Goal: Ask a question

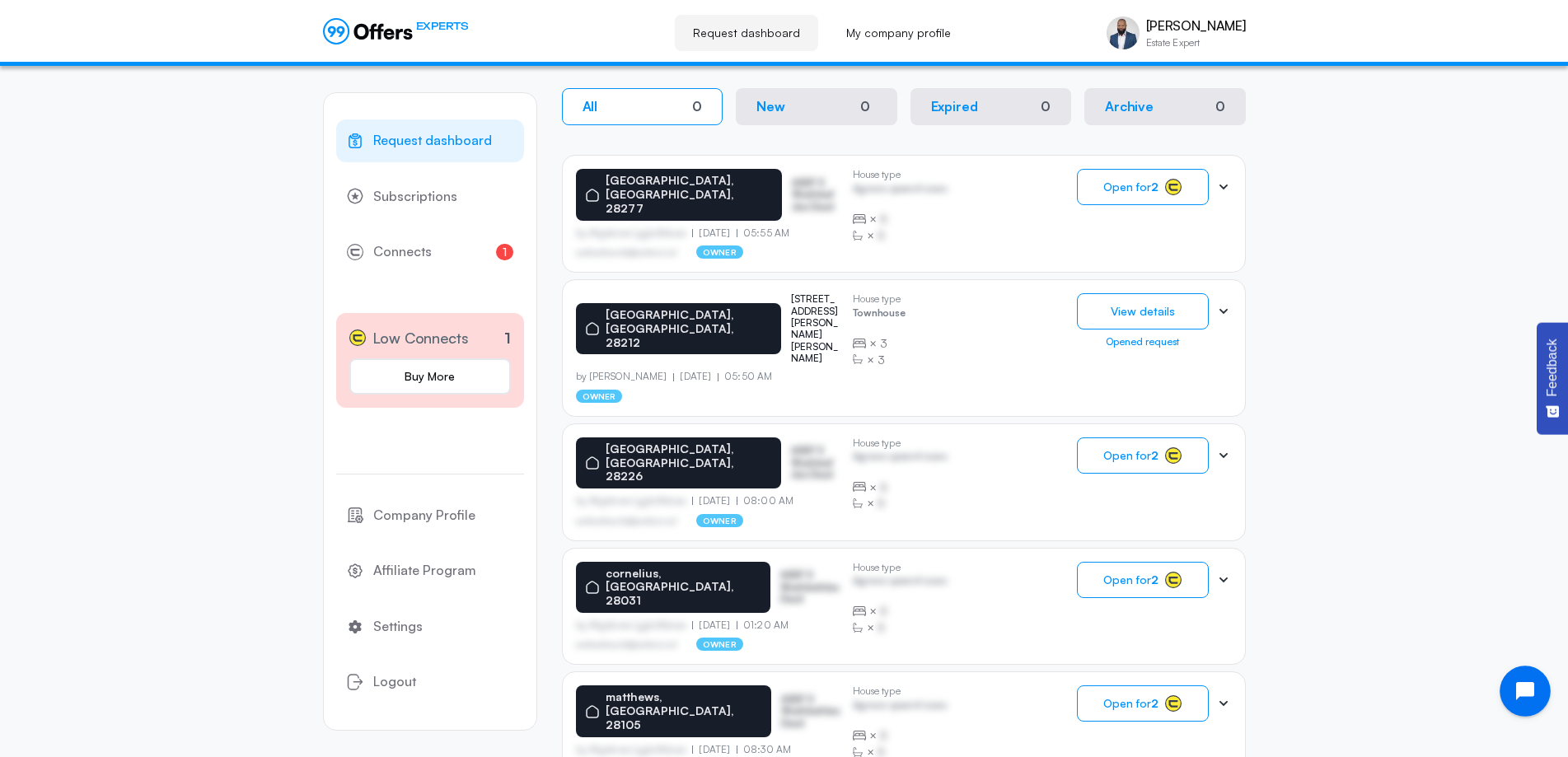
click at [1529, 695] on icon "Open chat widget" at bounding box center [1534, 691] width 25 height 25
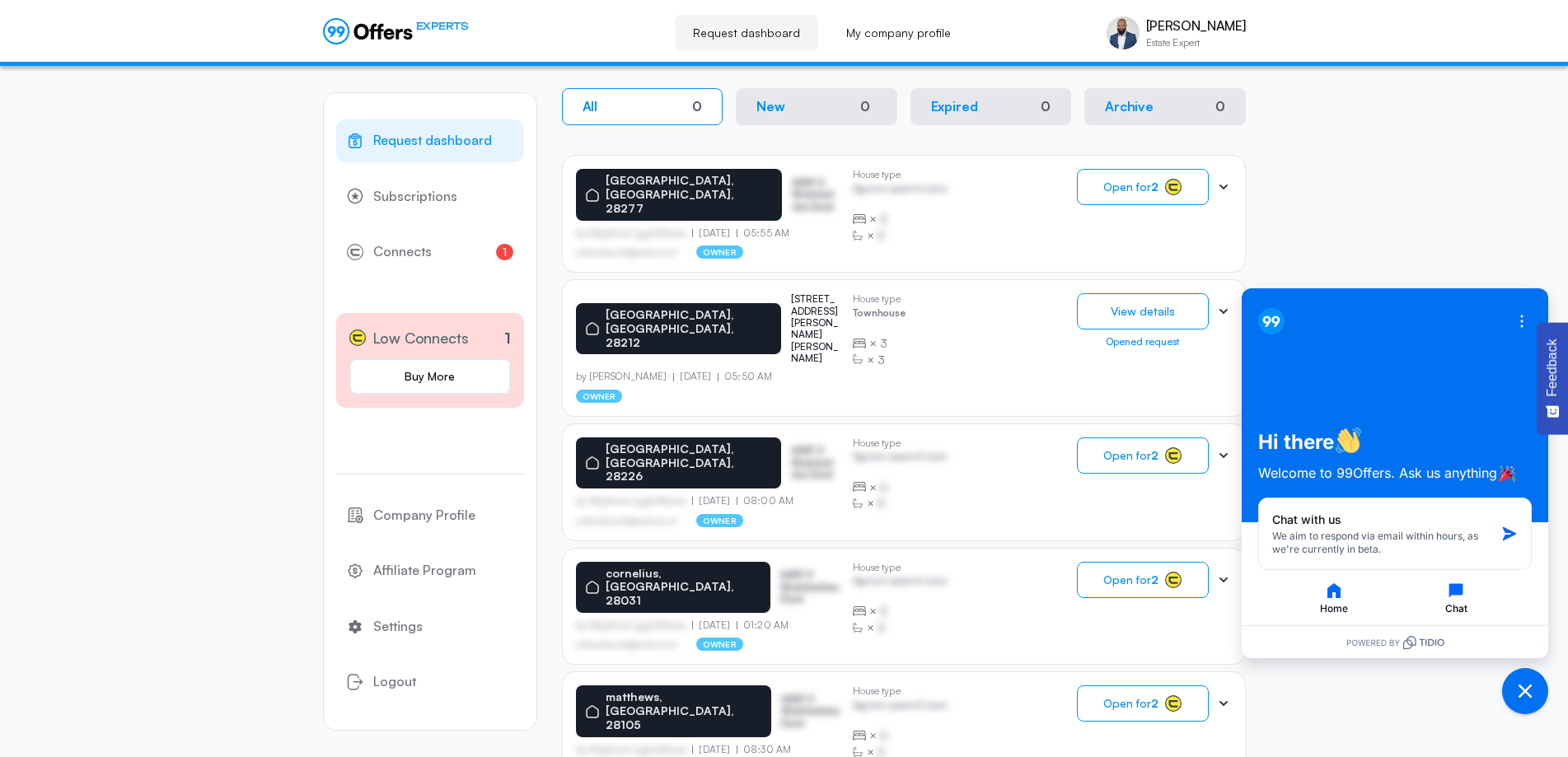
click at [1451, 597] on icon "button" at bounding box center [1455, 590] width 19 height 19
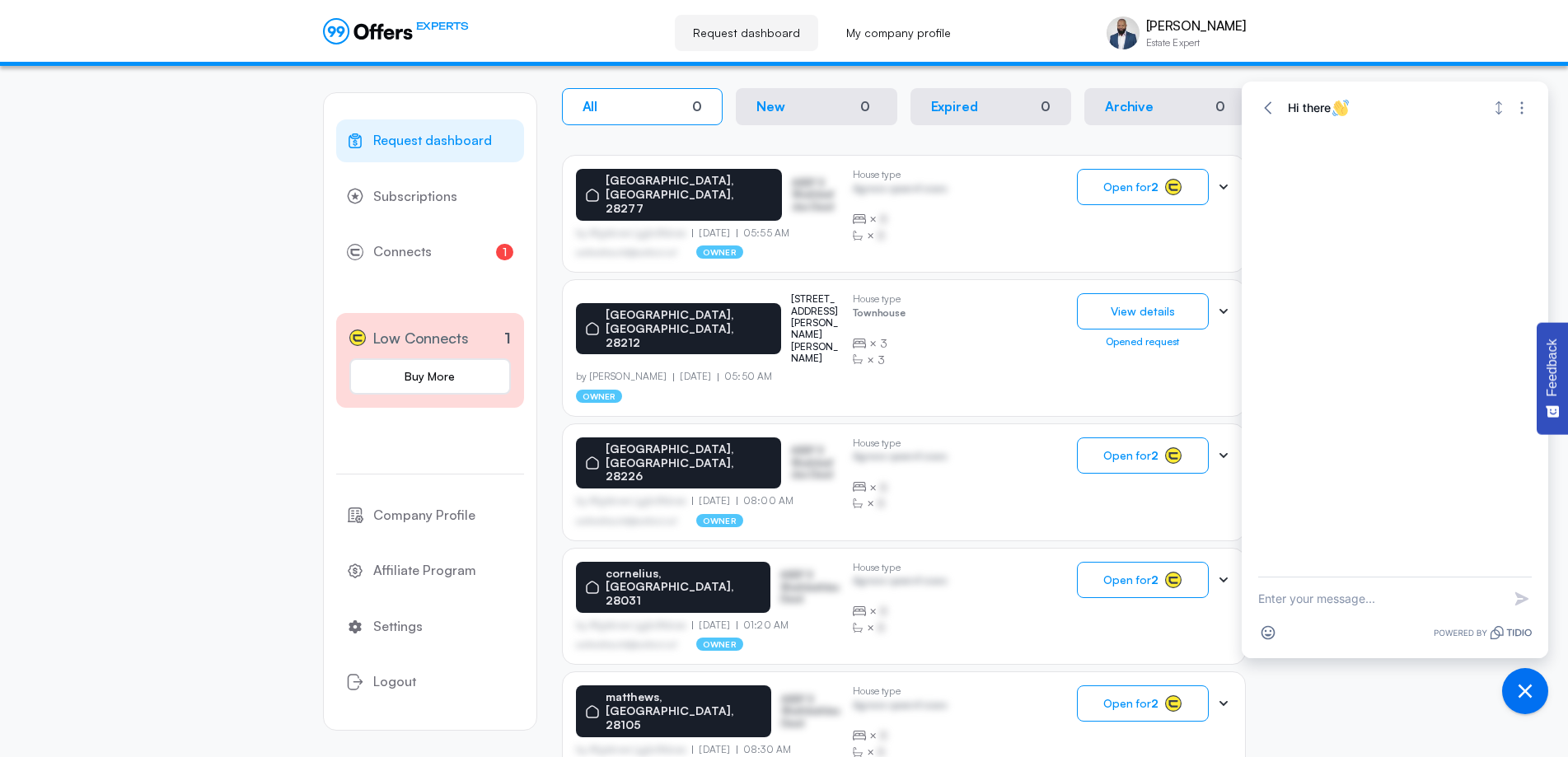
click at [1354, 599] on textarea "New message" at bounding box center [1380, 598] width 244 height 43
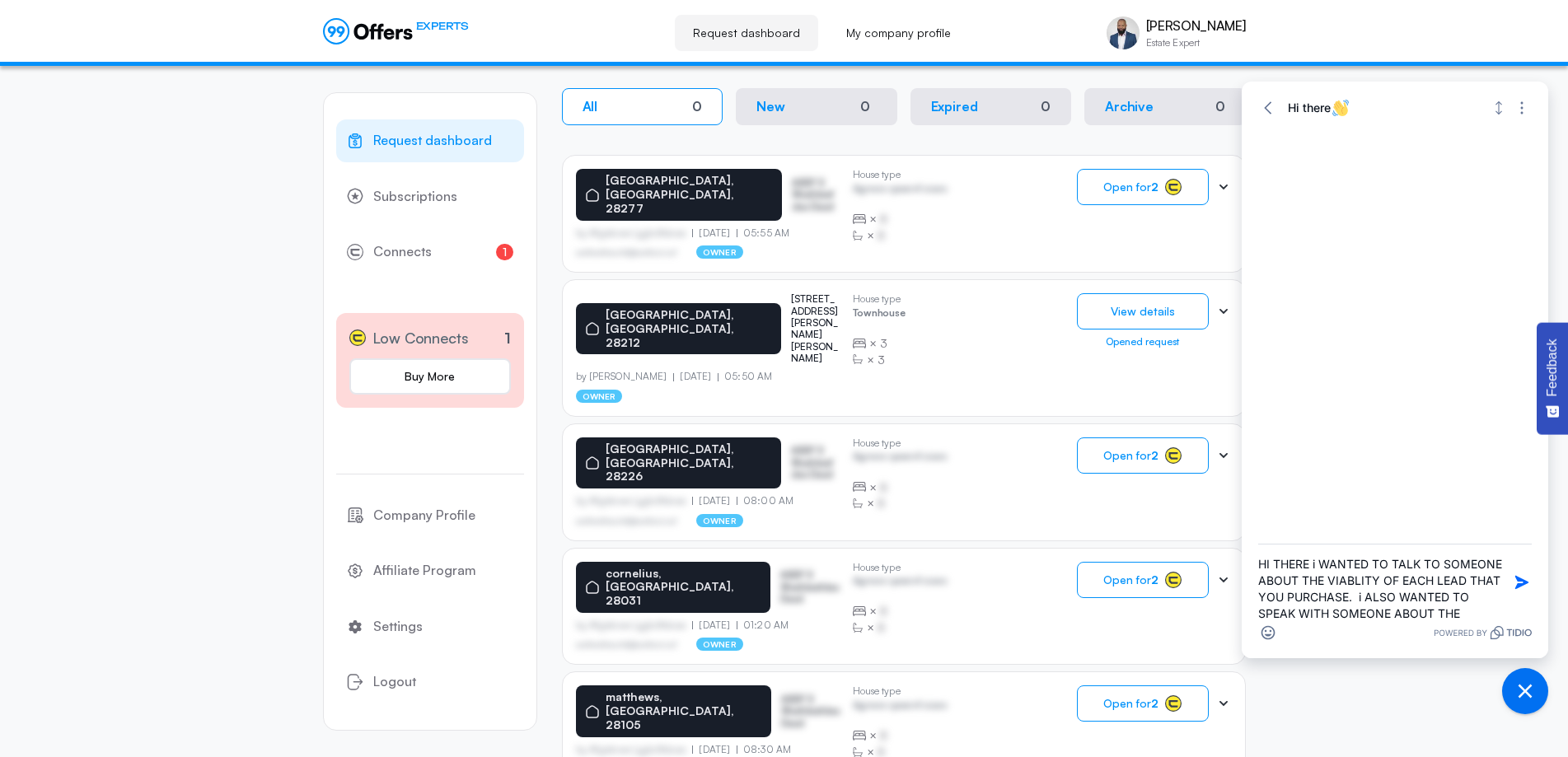
scroll to position [18, 0]
type textarea "HI THERE i WANTED TO TALK TO SOMEONE ABOUT THE VIABLITY OF EACH LEAD THAT YOU P…"
click at [1522, 579] on icon "button" at bounding box center [1522, 582] width 14 height 14
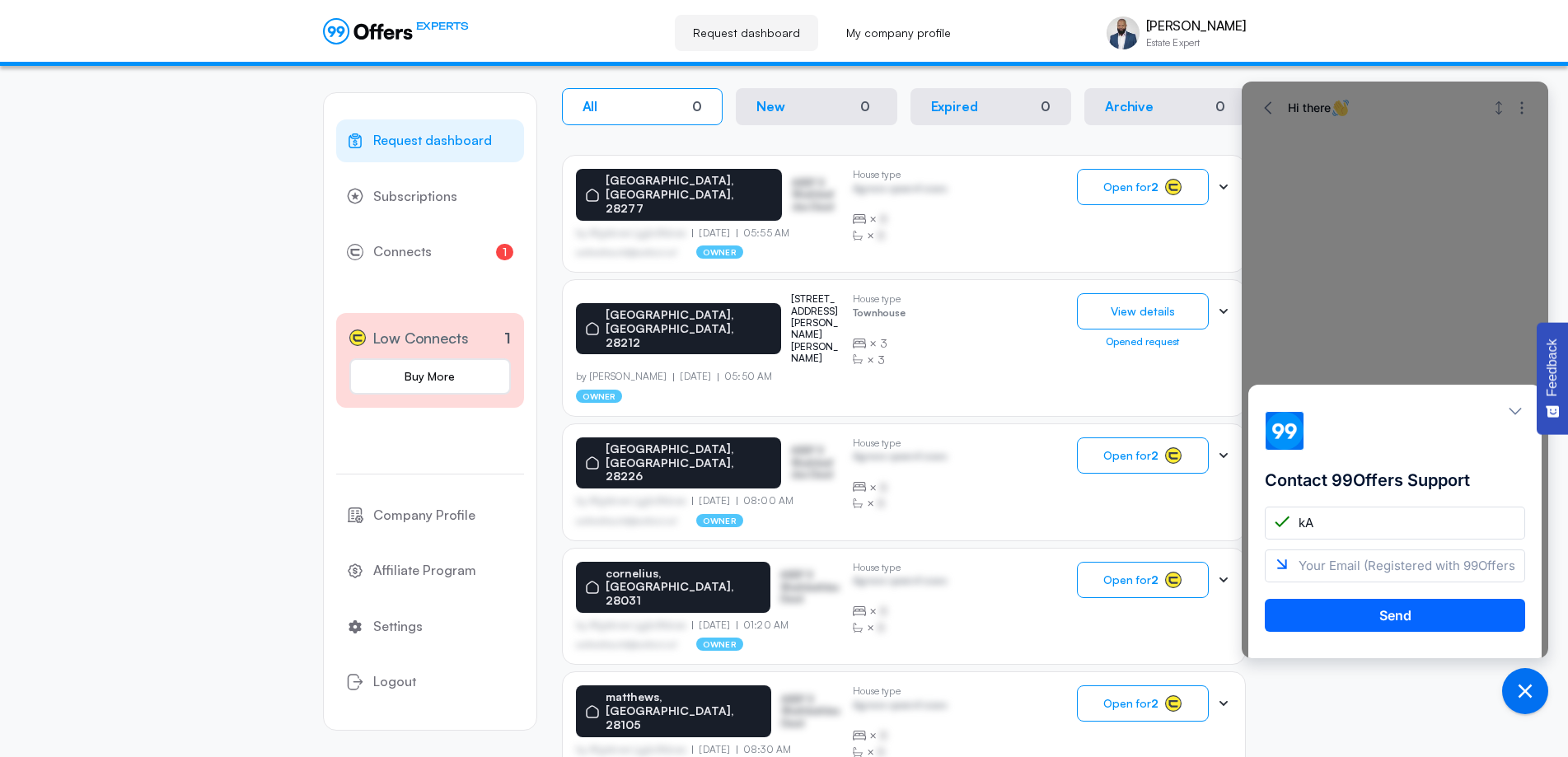
type input "k"
type input "[PERSON_NAME]"
click at [1324, 565] on input "email" at bounding box center [1395, 565] width 261 height 33
type input "[EMAIL_ADDRESS][DOMAIN_NAME]"
click at [1388, 619] on button "Send" at bounding box center [1395, 615] width 261 height 33
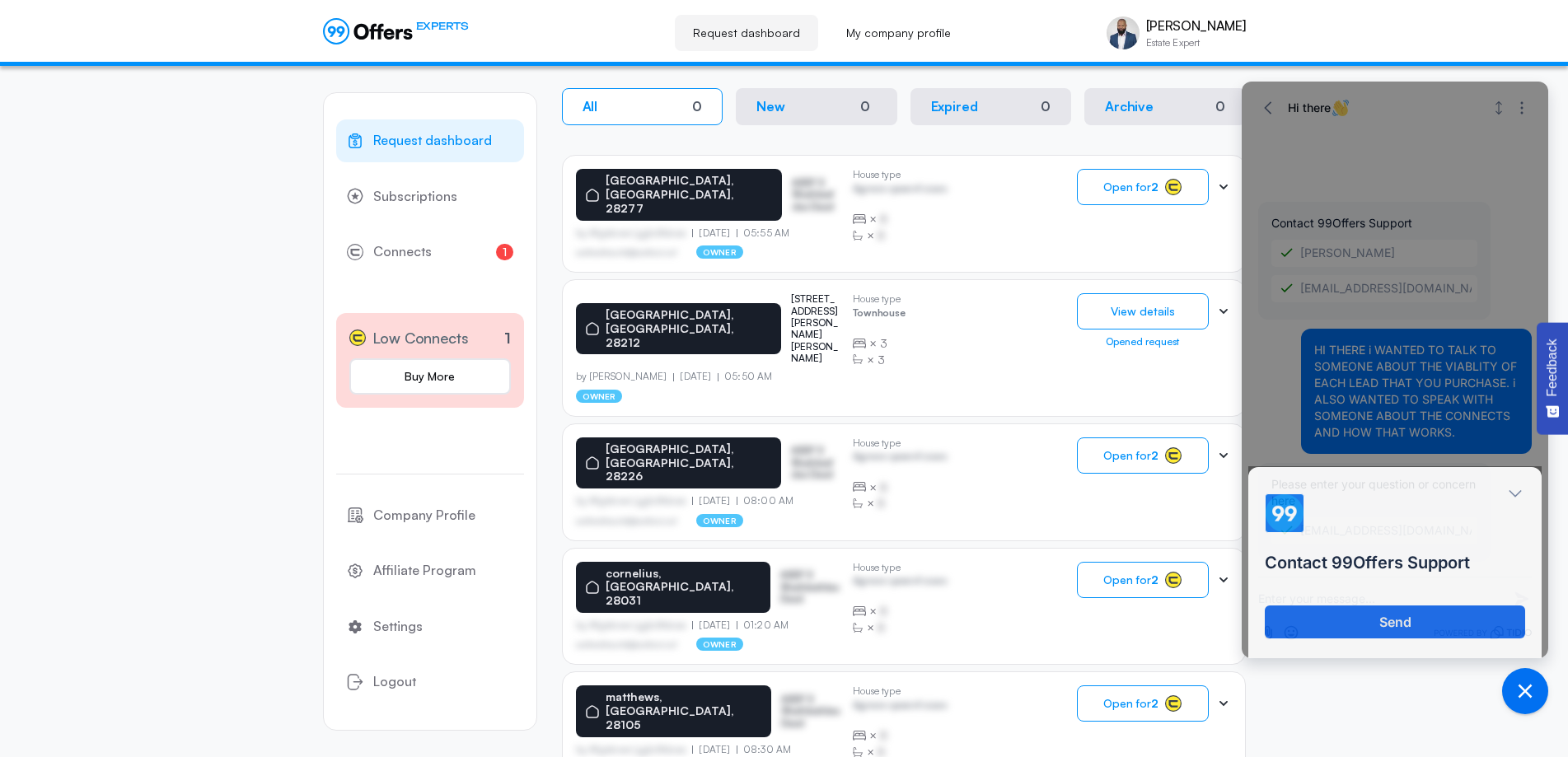
scroll to position [0, 0]
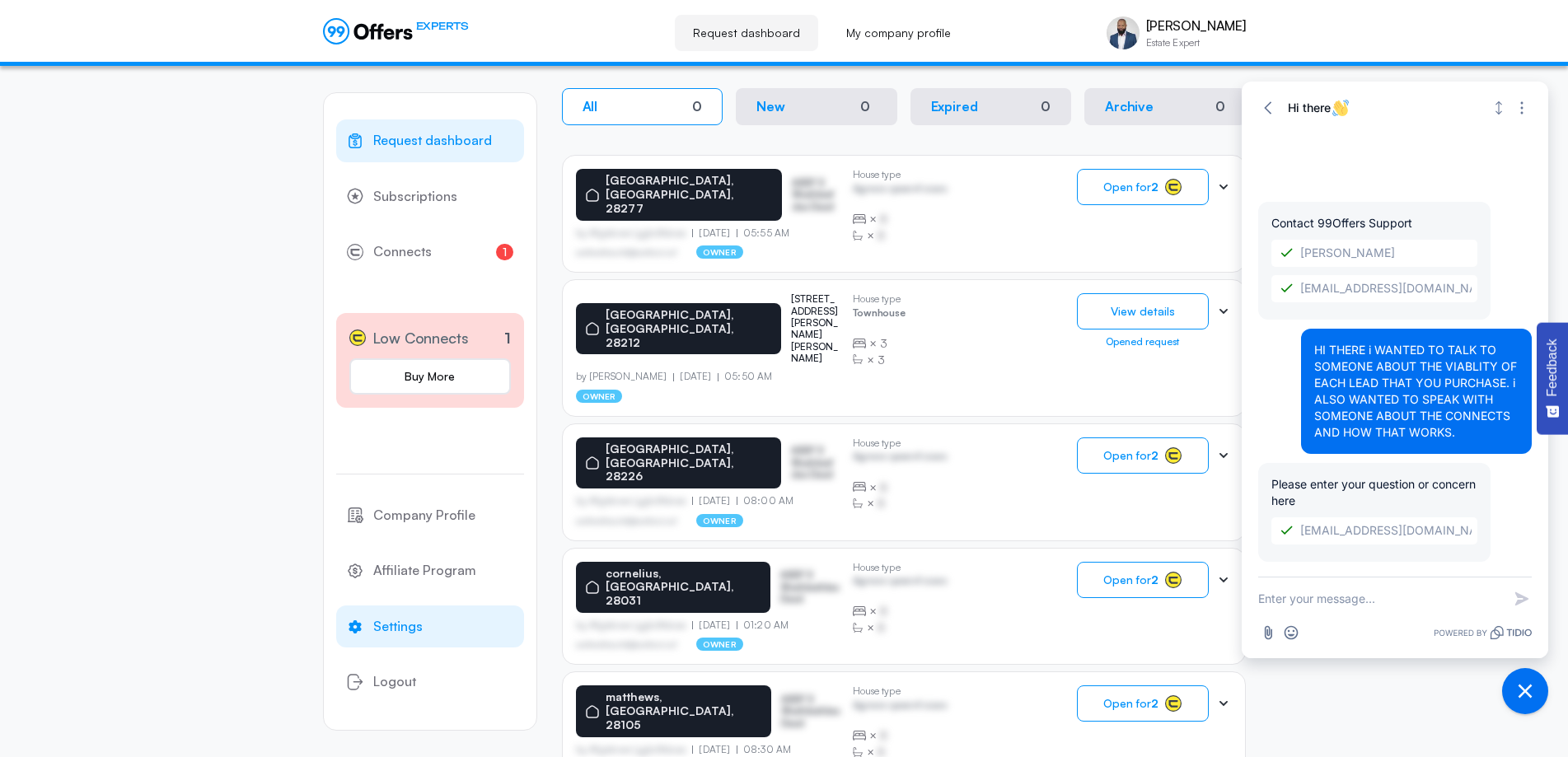
click at [392, 632] on span "Settings" at bounding box center [397, 626] width 50 height 21
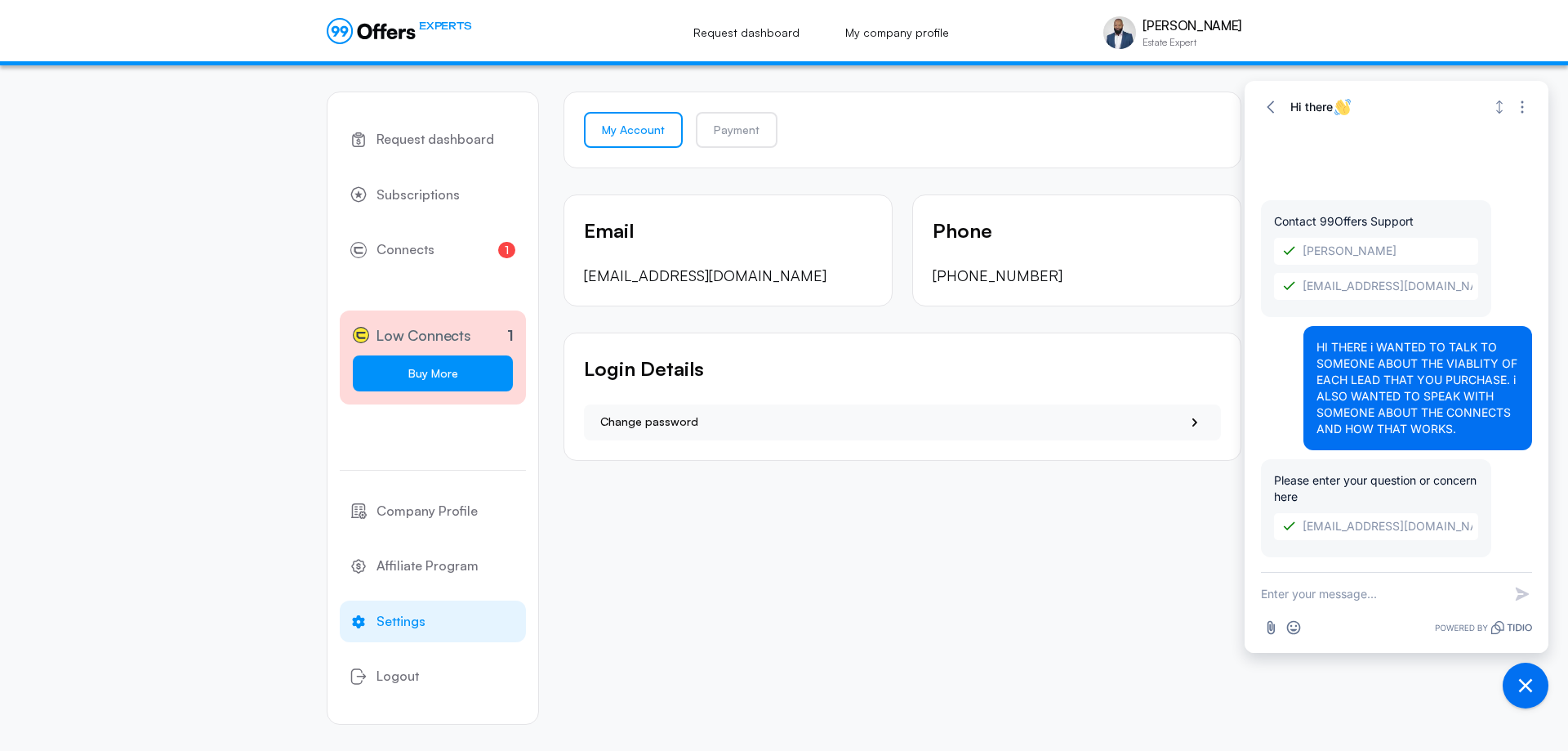
click at [469, 374] on link "Buy More" at bounding box center [433, 373] width 160 height 36
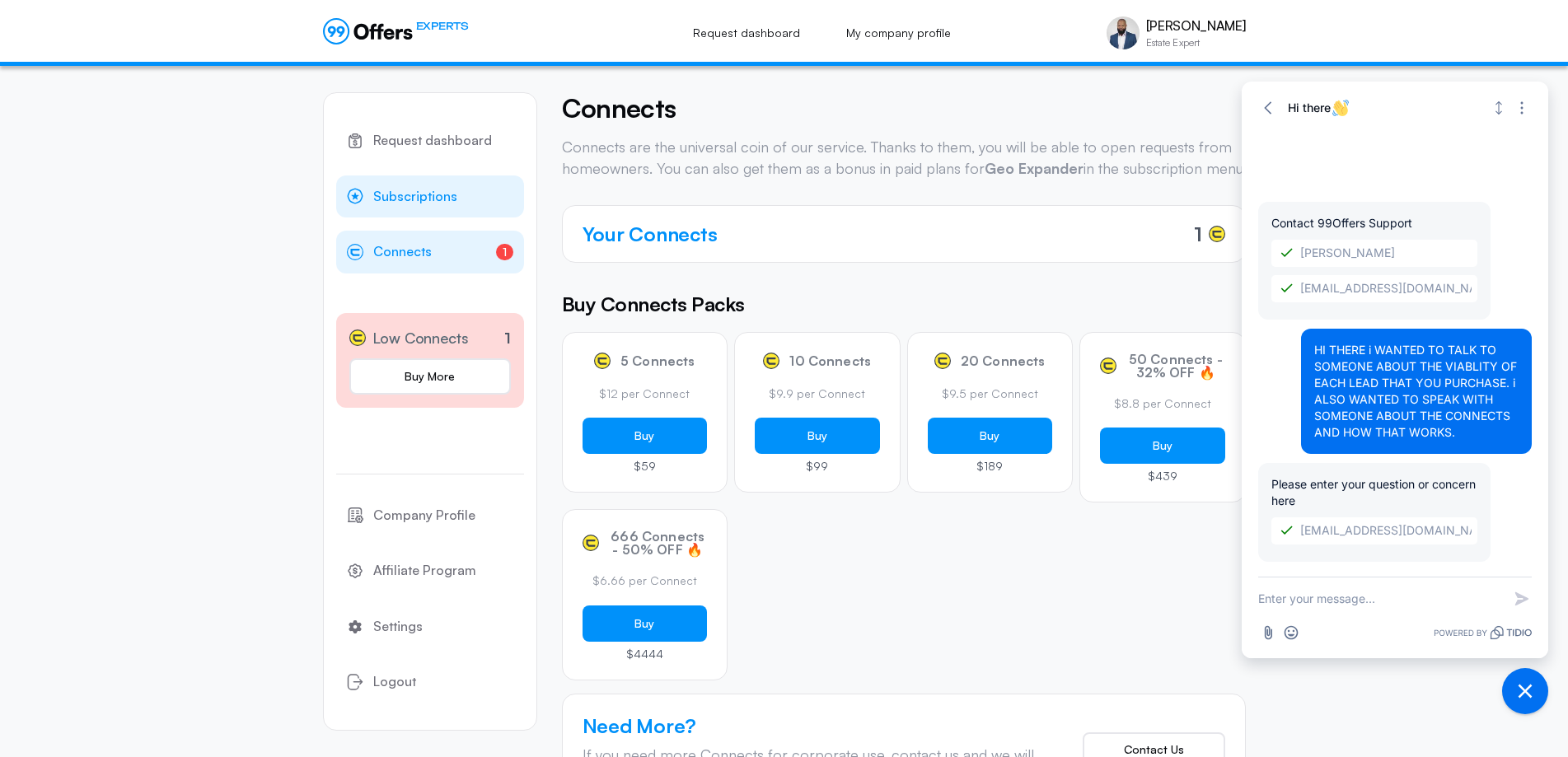
click at [432, 202] on span "Subscriptions" at bounding box center [415, 197] width 84 height 21
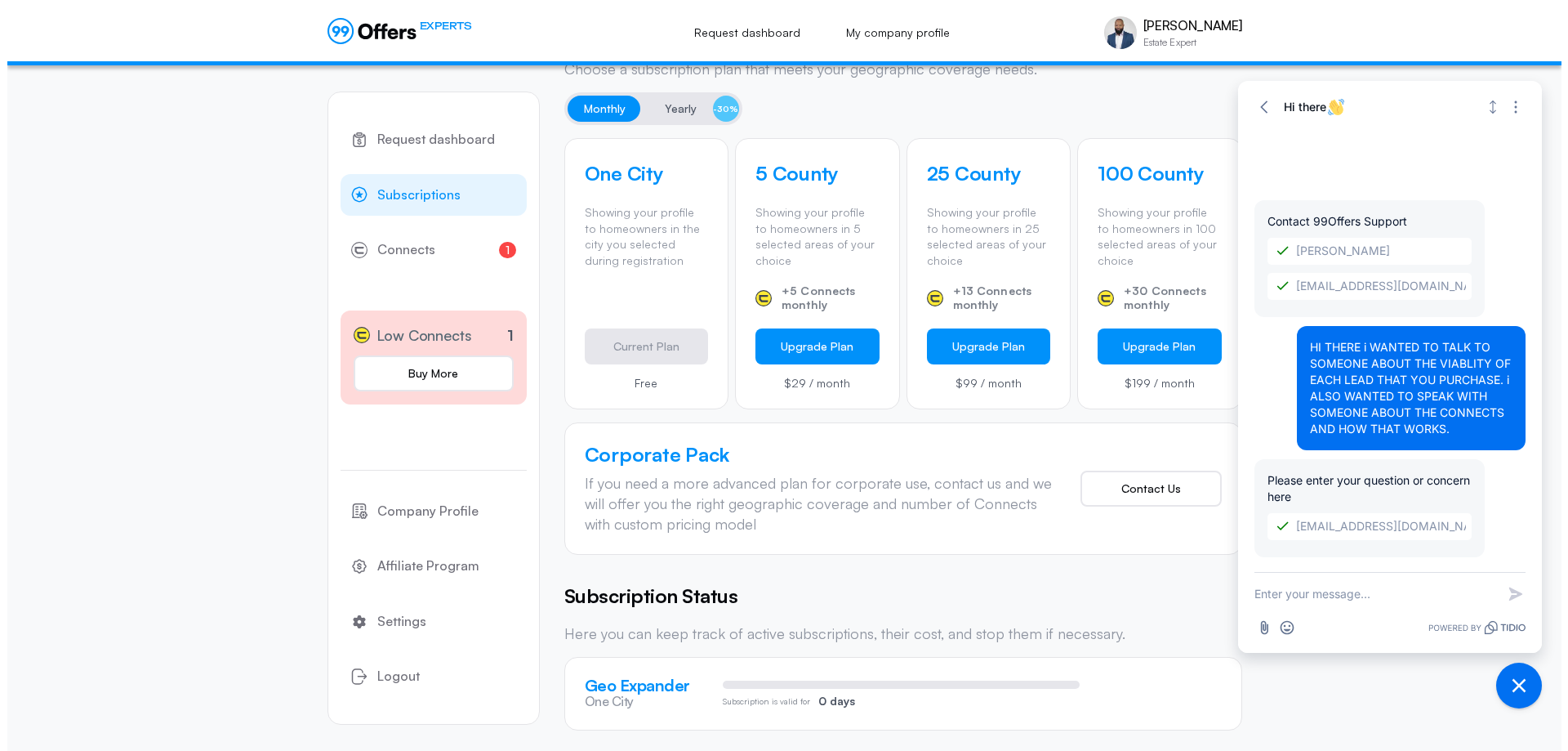
scroll to position [492, 0]
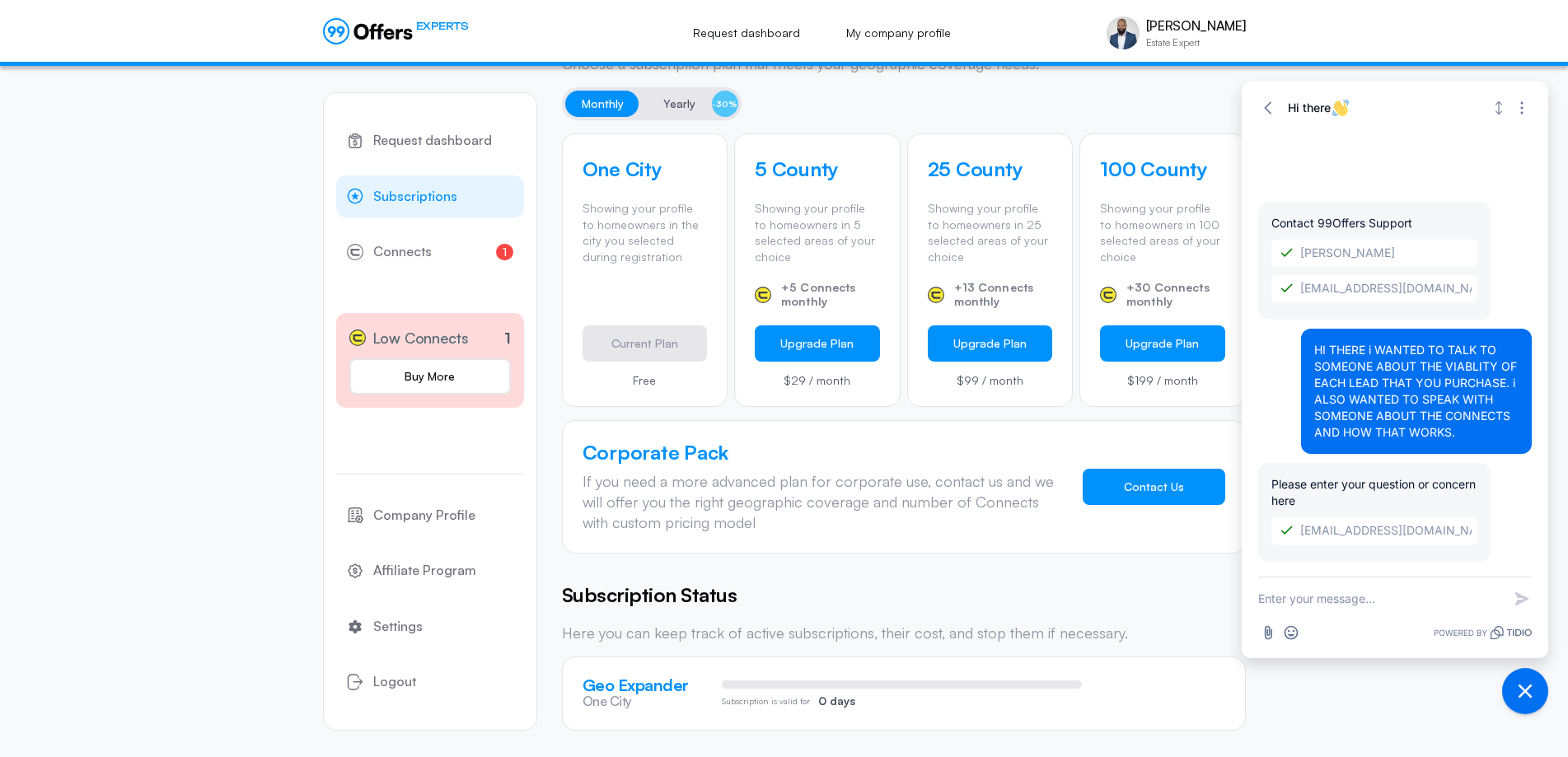
click at [1157, 491] on button "Contact Us" at bounding box center [1154, 487] width 143 height 36
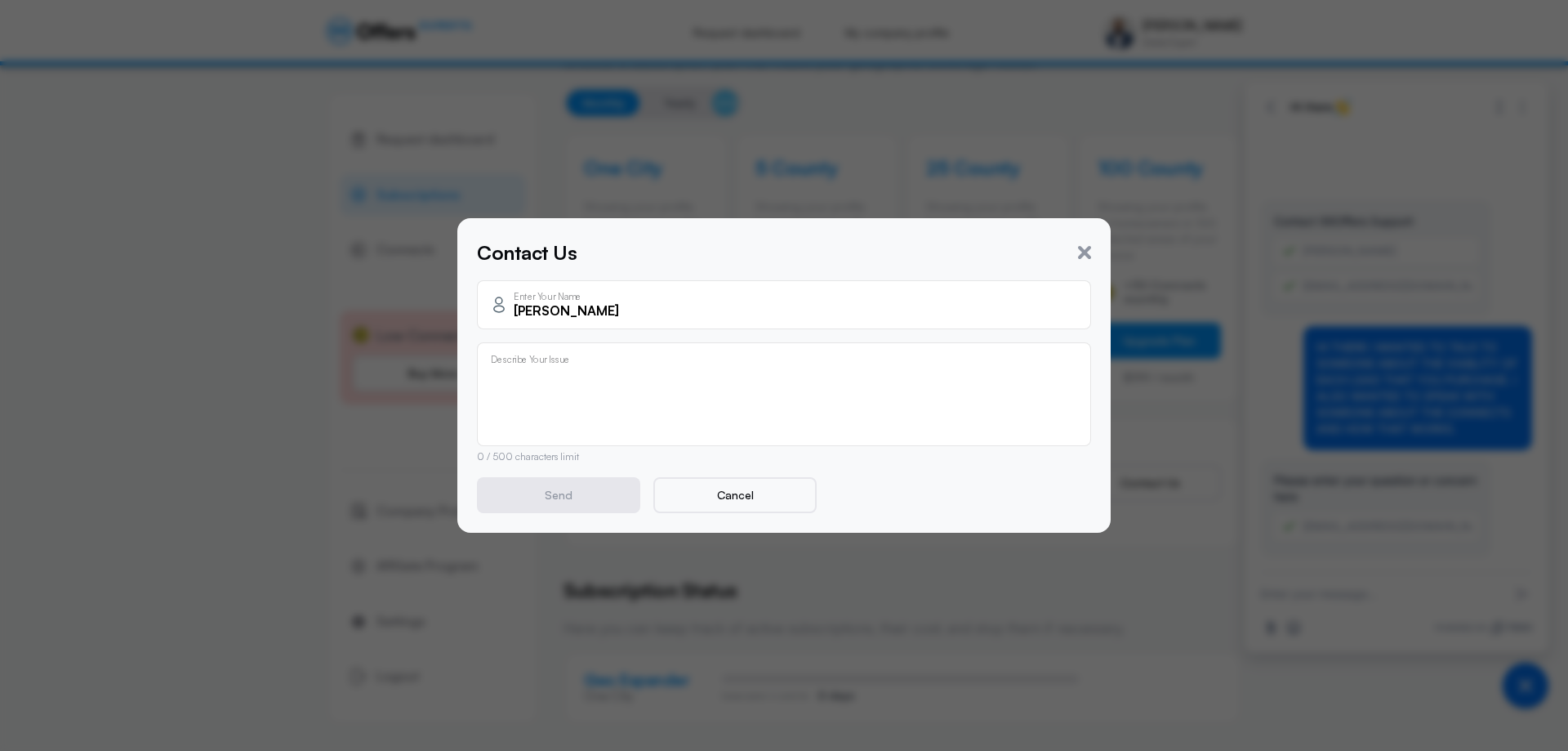
click at [510, 363] on div "Describe Your Issue" at bounding box center [784, 394] width 587 height 69
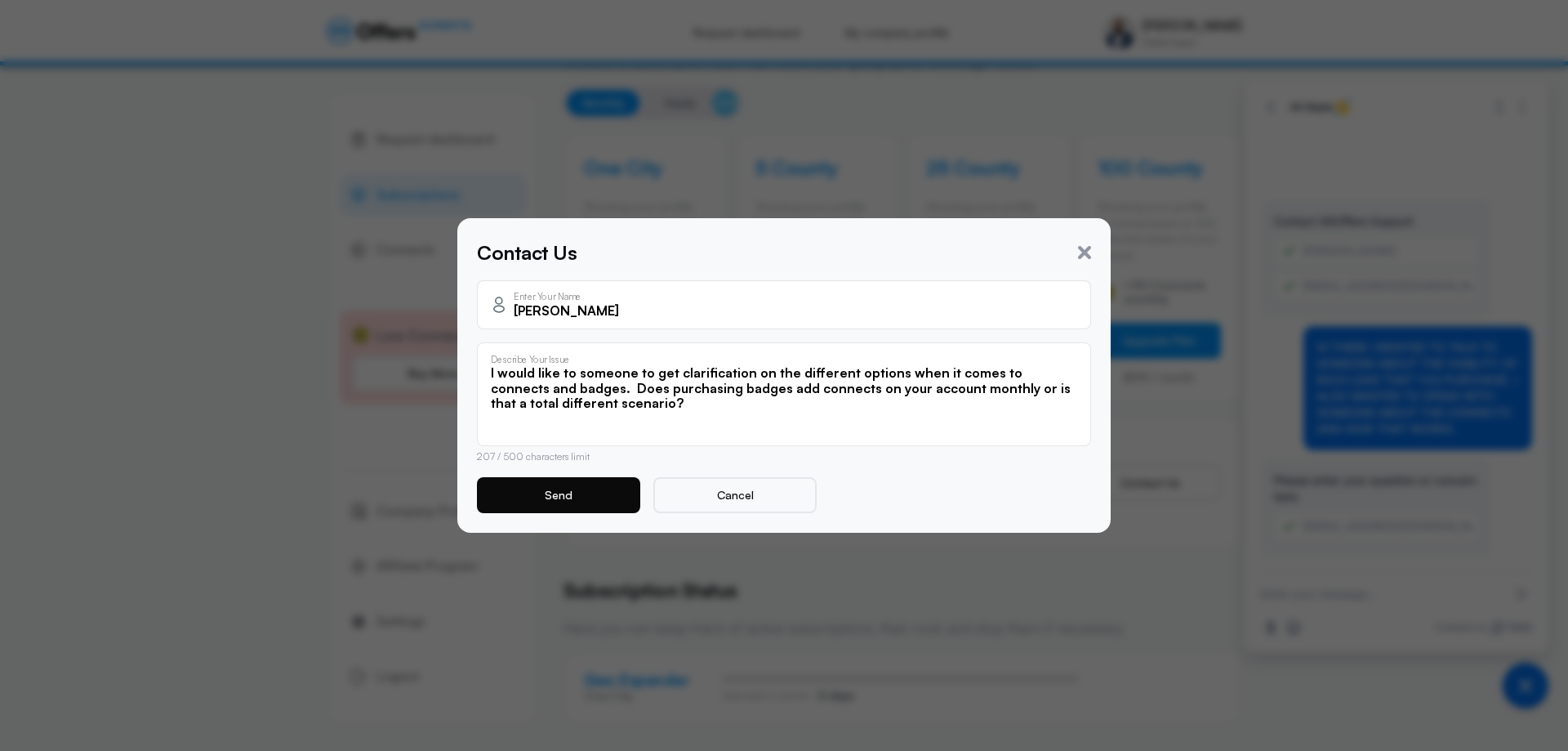
type textarea "I would like to someone to get clarification on the different options when it c…"
click at [590, 498] on button "Send" at bounding box center [558, 495] width 163 height 36
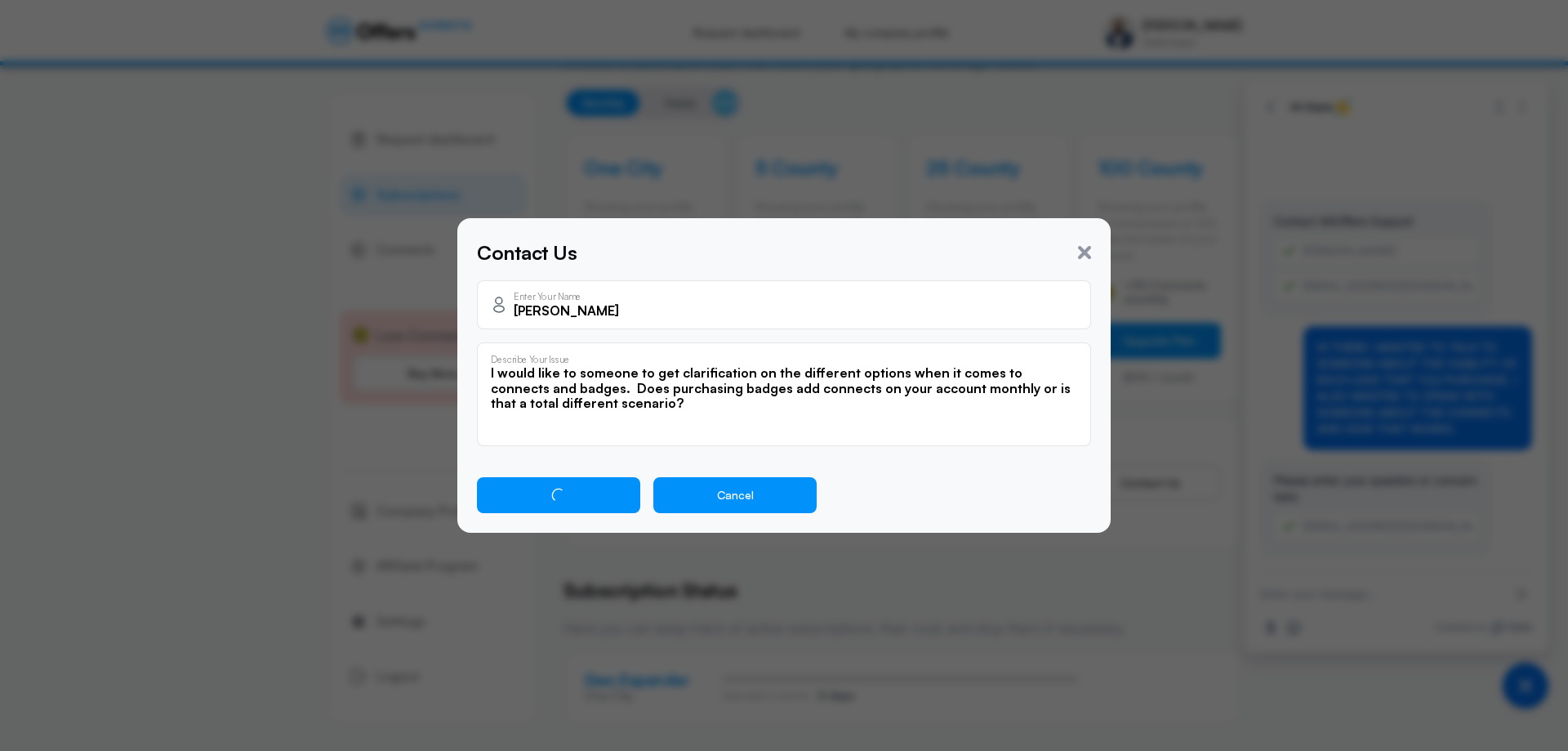
click at [741, 494] on button "Cancel" at bounding box center [735, 495] width 163 height 36
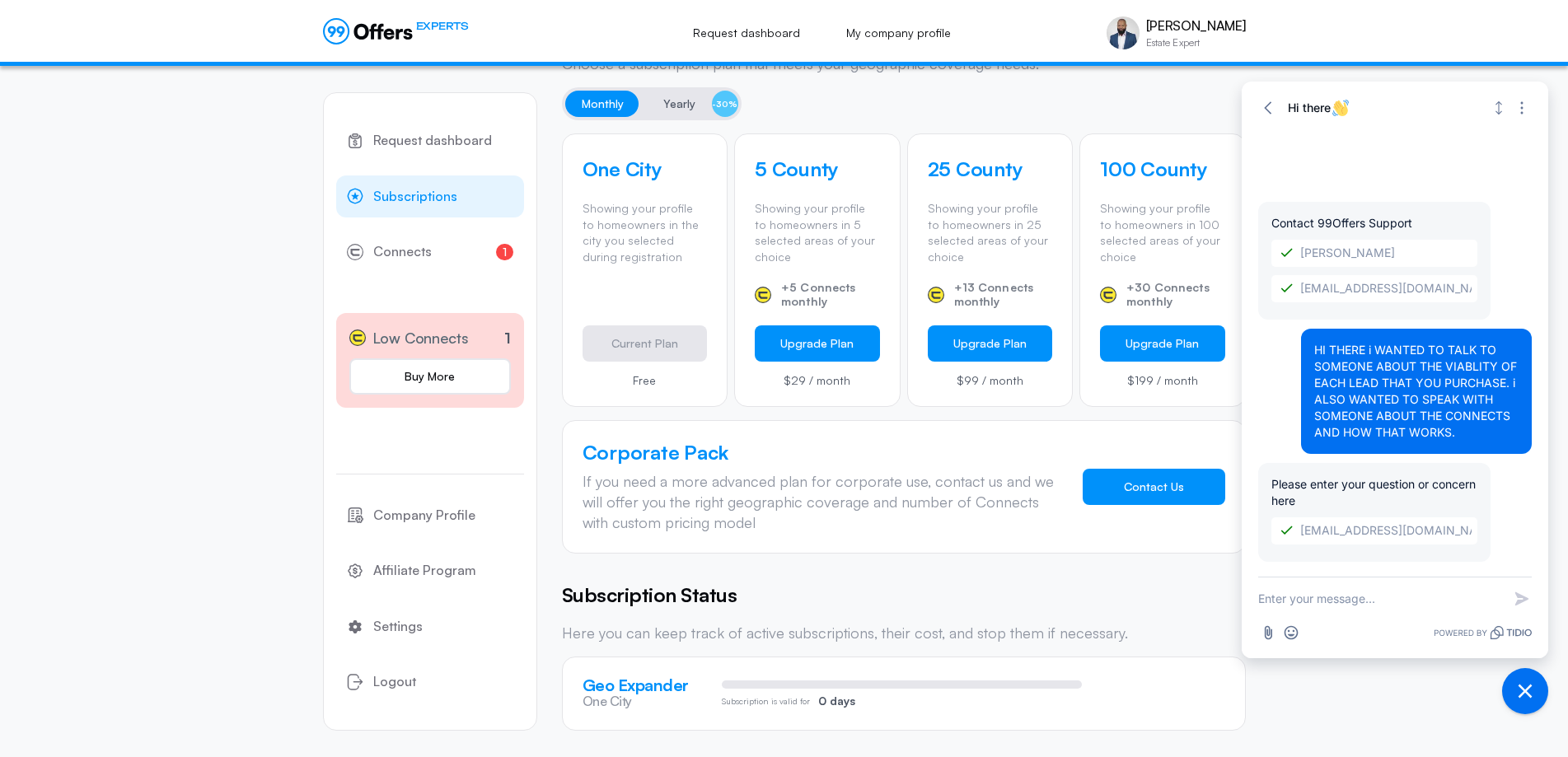
click at [1119, 495] on button "Contact Us" at bounding box center [1154, 487] width 143 height 36
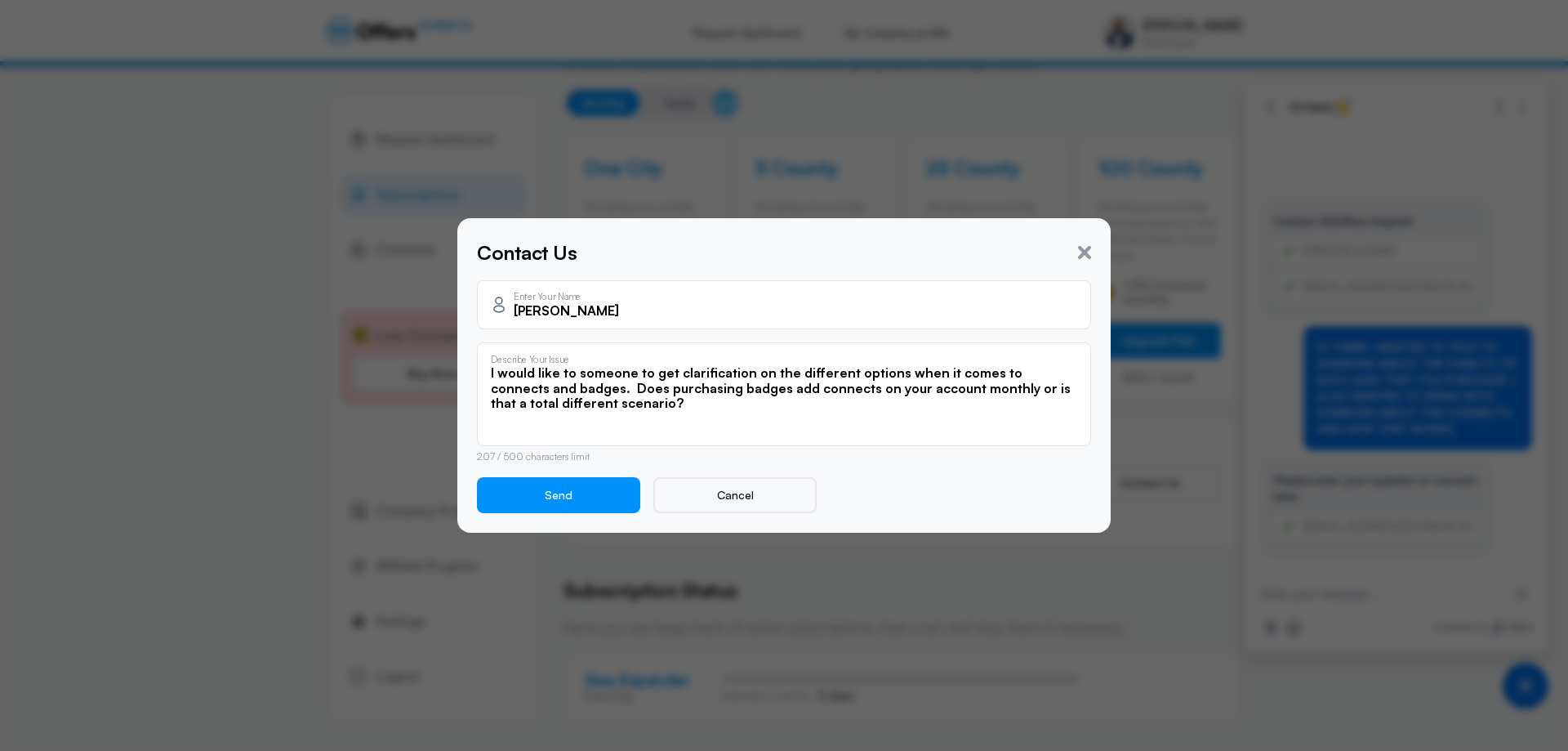
click at [582, 374] on textarea "I would like to someone to get clarification on the different options when it c…" at bounding box center [784, 398] width 587 height 65
click at [583, 369] on textarea "I would like to someone to get clarification on the different options when it c…" at bounding box center [784, 398] width 587 height 65
click at [576, 368] on textarea "I would like to someone to get clarification on the different options when it c…" at bounding box center [784, 398] width 587 height 65
type textarea "I would like to speak with someone to get clarification on the different option…"
click at [597, 491] on button "Send" at bounding box center [558, 495] width 163 height 36
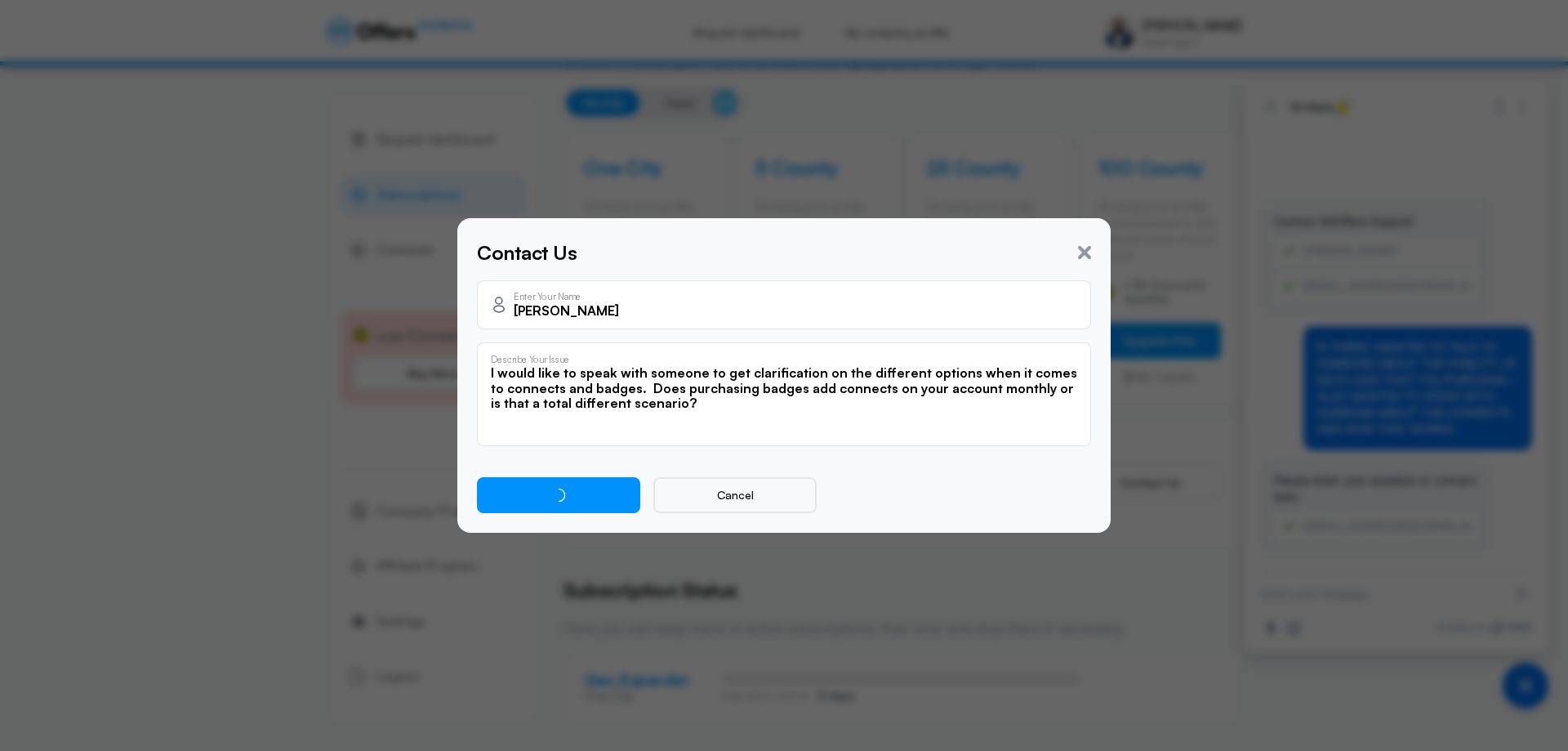
click at [926, 559] on div at bounding box center [784, 375] width 1568 height 751
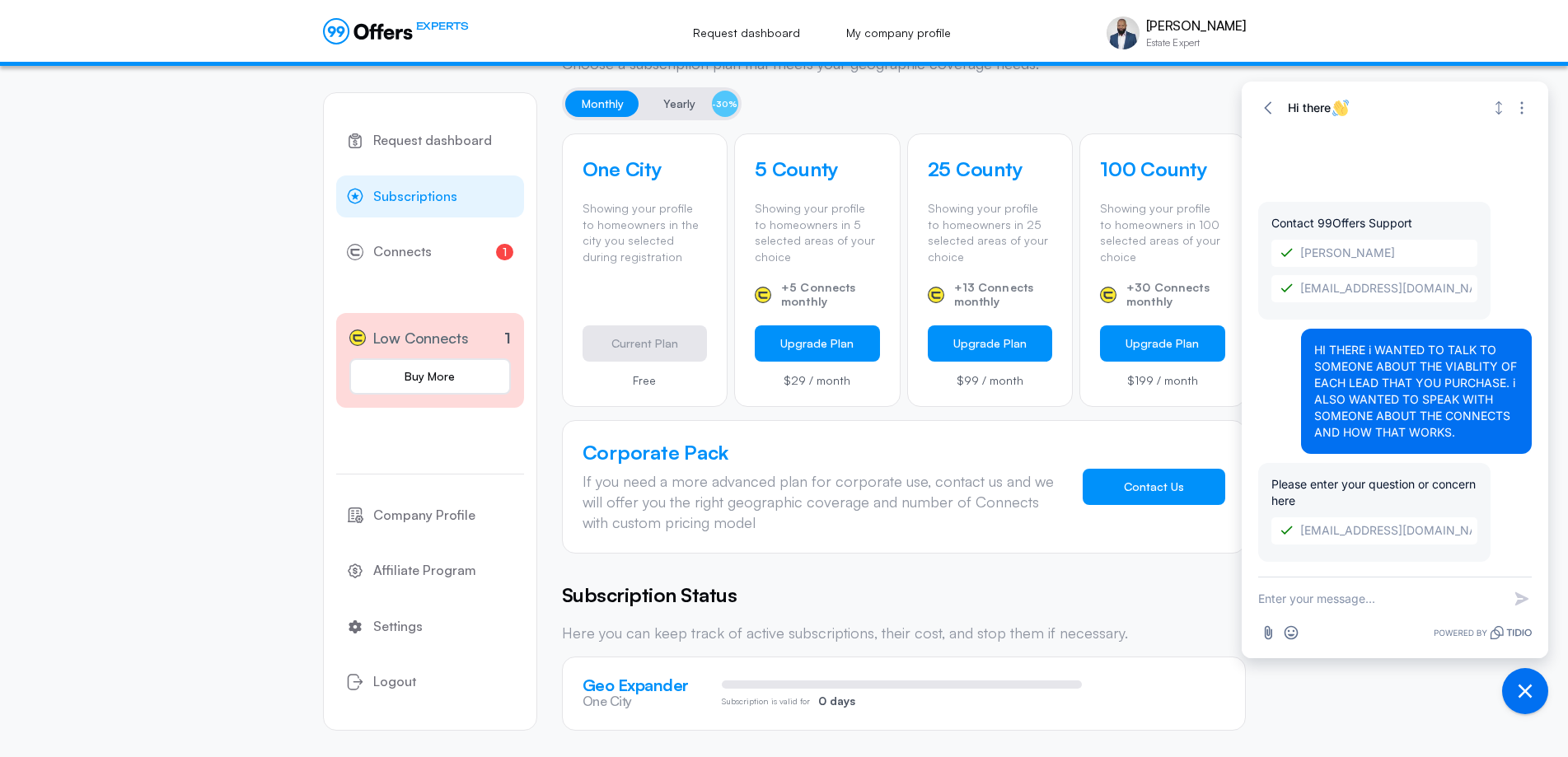
click at [1158, 488] on button "Contact Us" at bounding box center [1154, 487] width 143 height 36
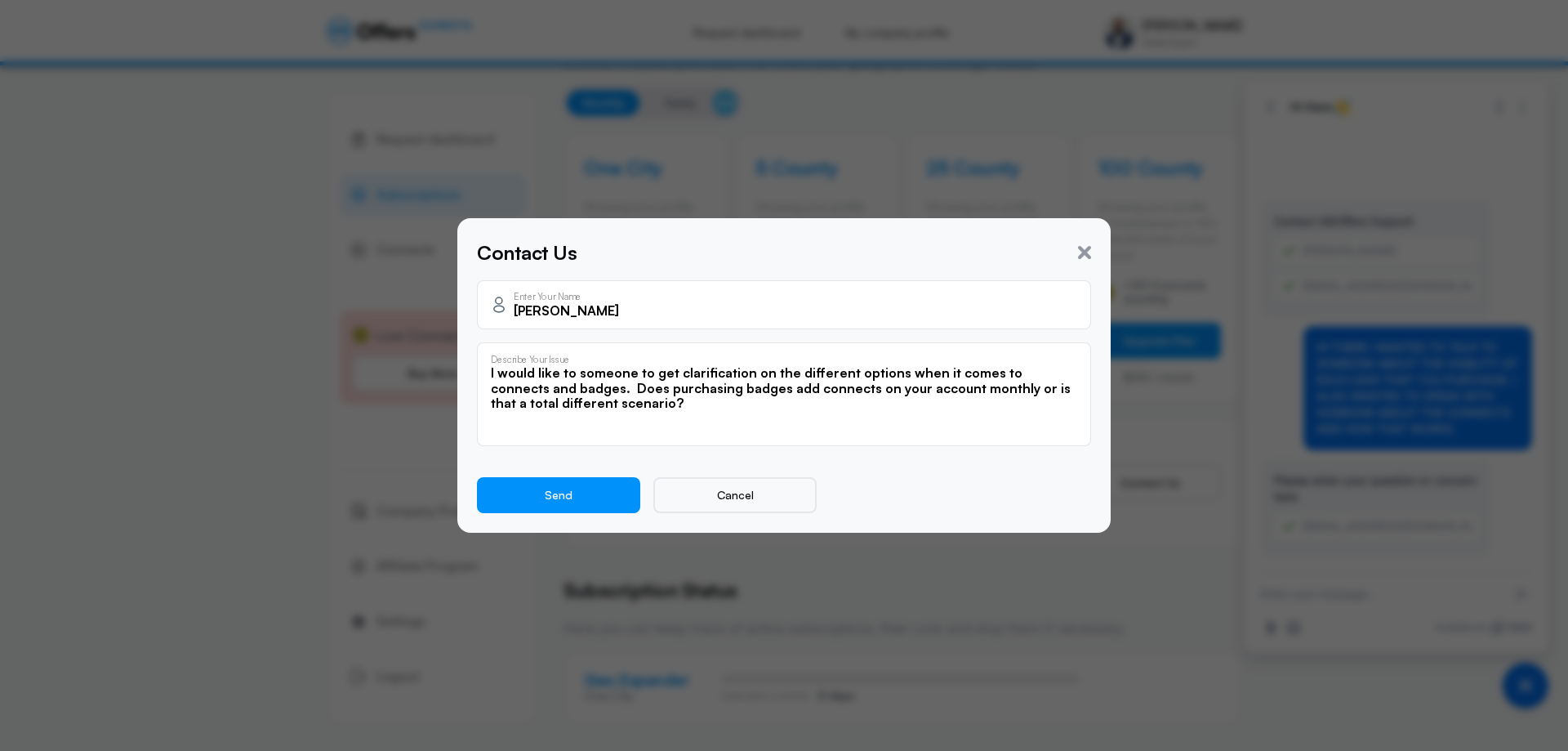
click at [622, 319] on input "[PERSON_NAME]" at bounding box center [796, 310] width 564 height 18
click at [582, 502] on button "Send" at bounding box center [558, 495] width 163 height 36
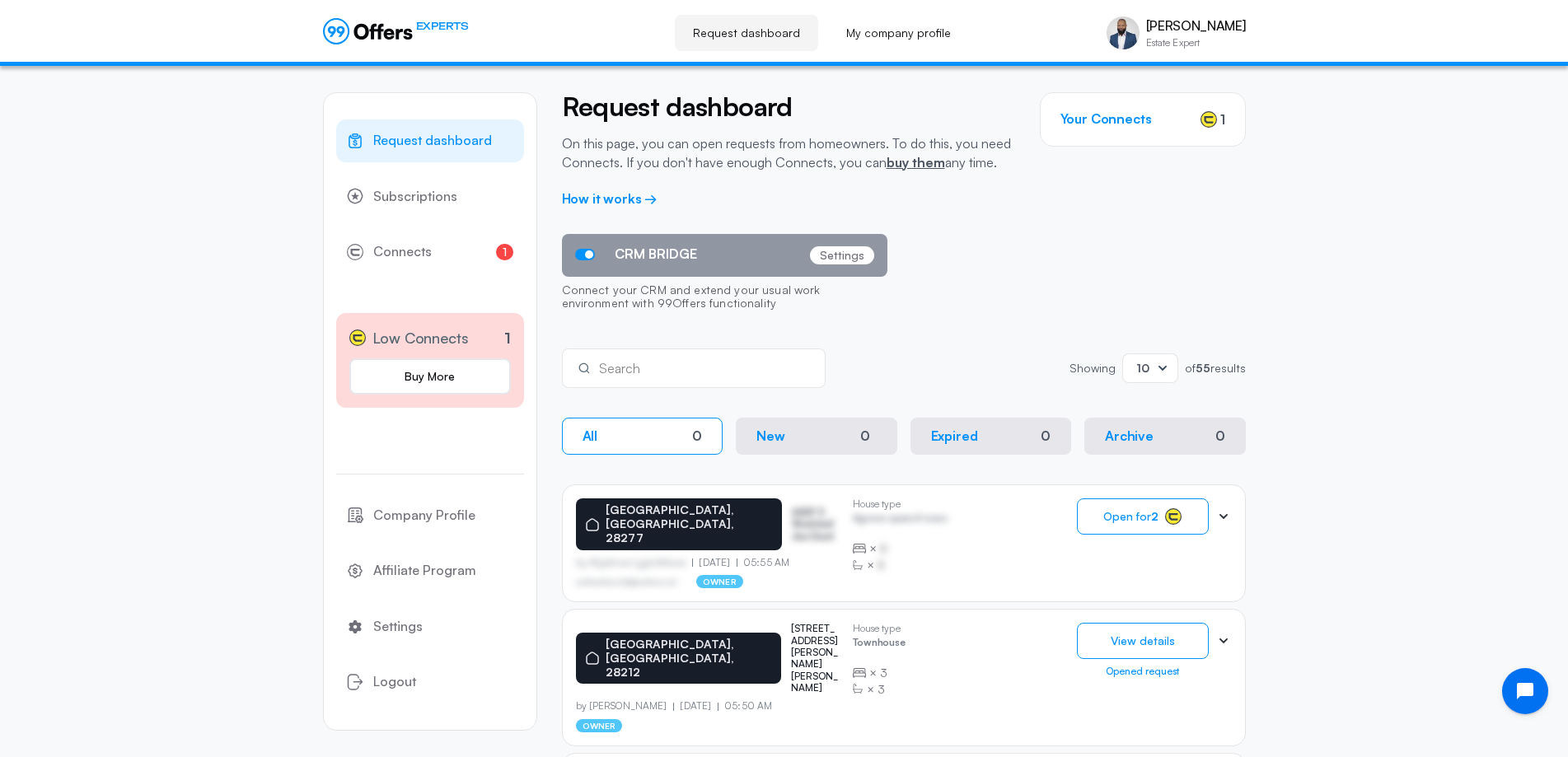
click at [1212, 120] on rect at bounding box center [1208, 120] width 16 height 16
click at [421, 194] on span "Subscriptions" at bounding box center [415, 197] width 84 height 21
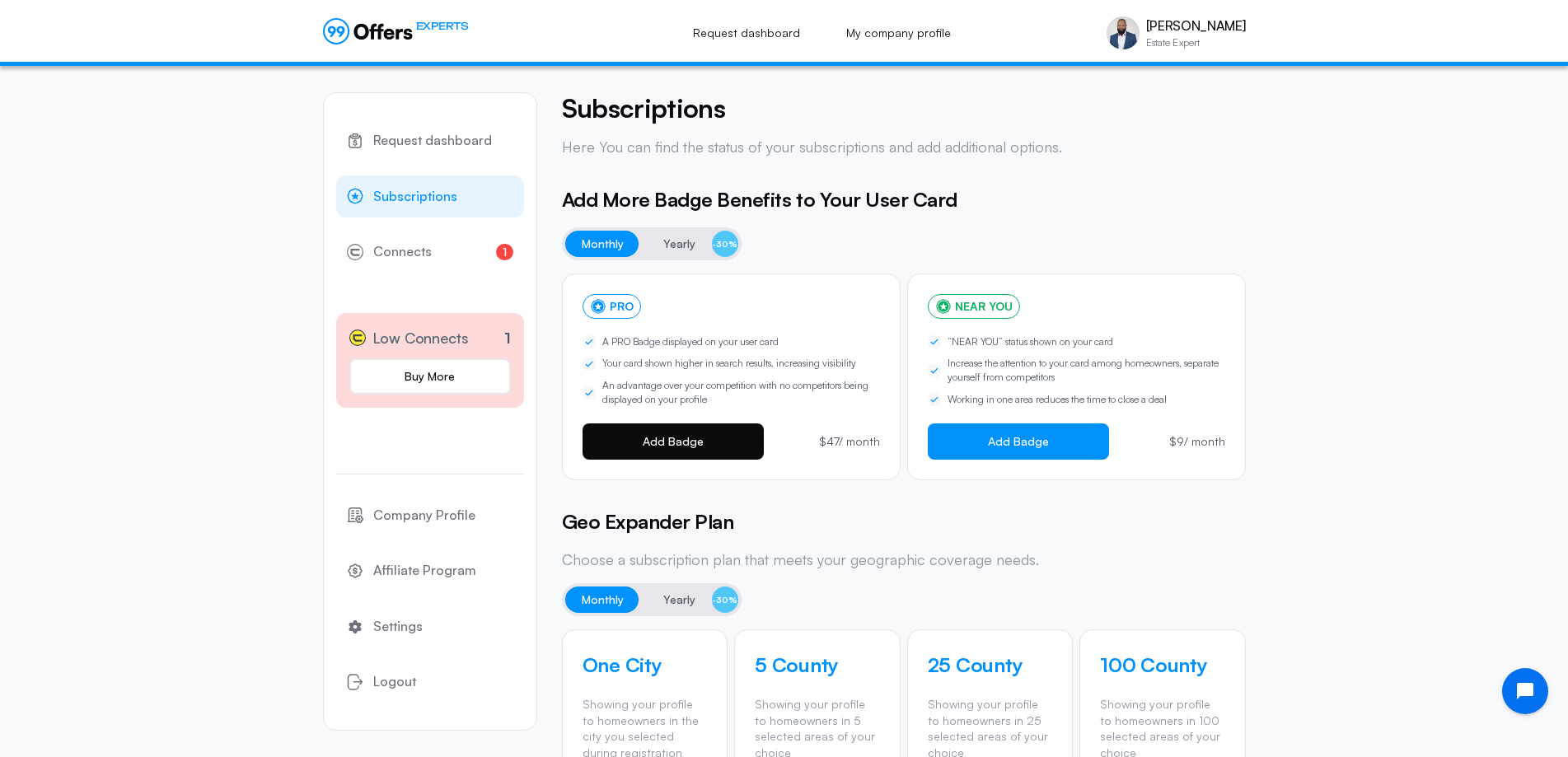
click at [699, 444] on span "Add Badge" at bounding box center [673, 441] width 61 height 14
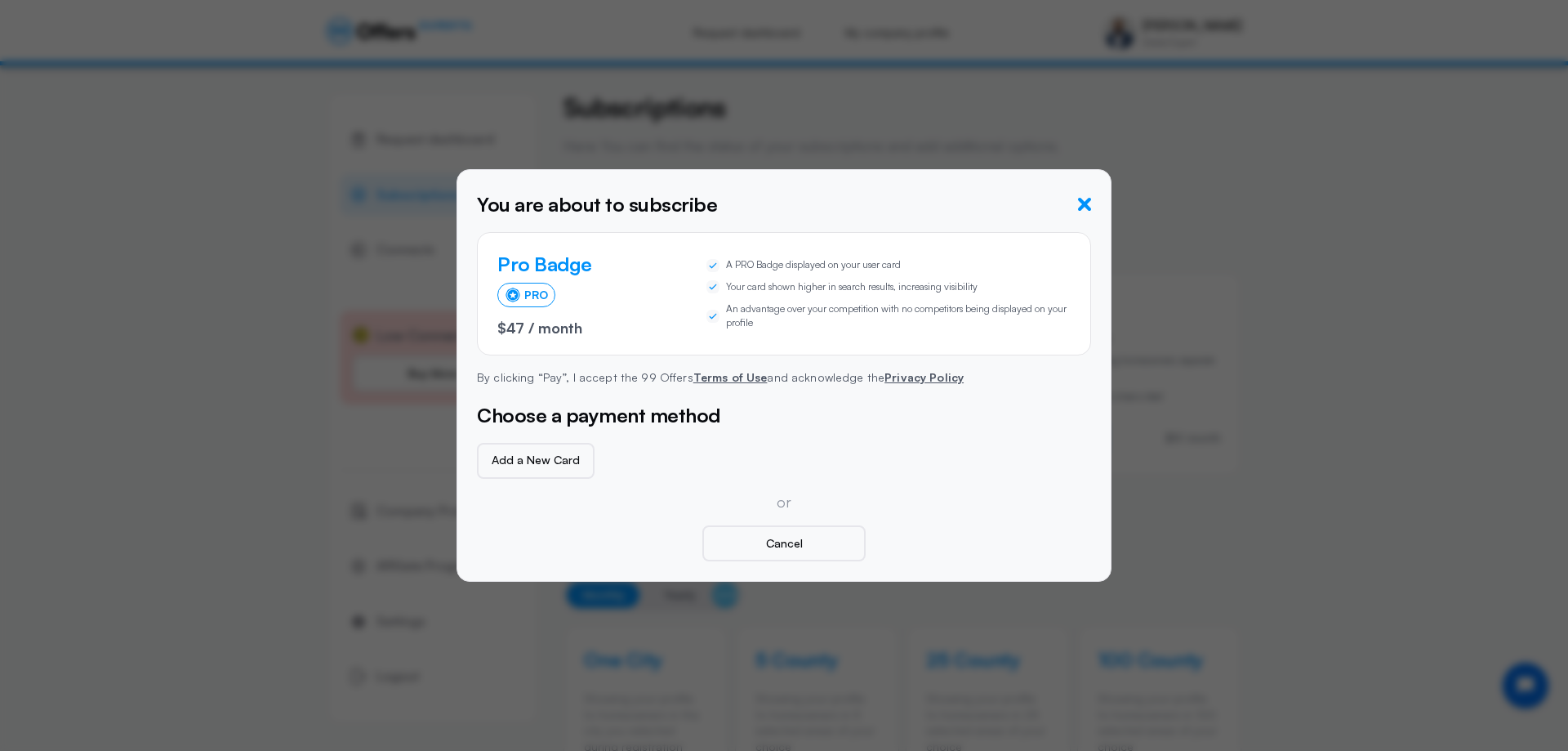
click at [1083, 207] on icon "button" at bounding box center [1085, 204] width 13 height 13
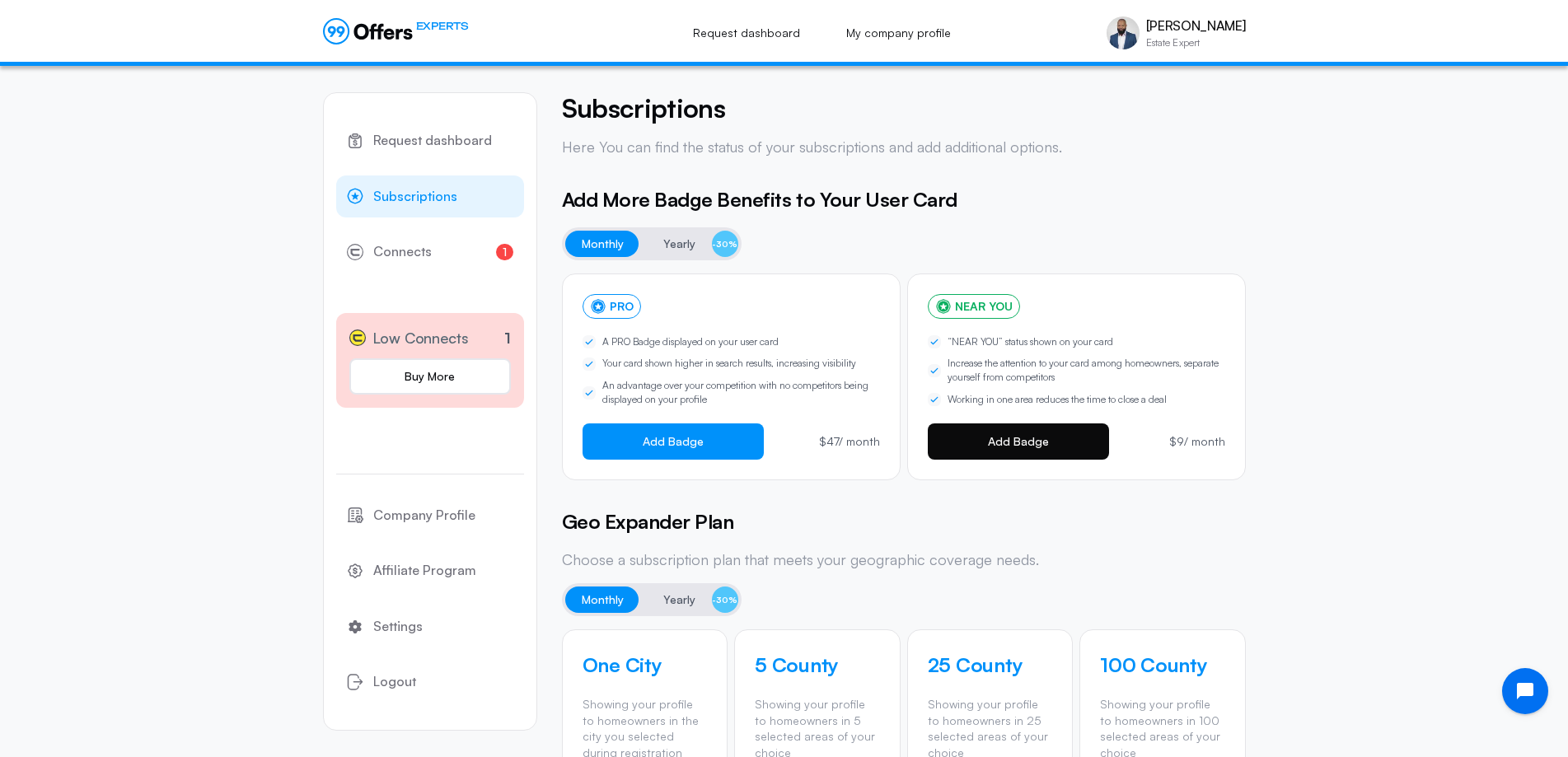
click at [1041, 440] on span "Add Badge" at bounding box center [1019, 441] width 61 height 14
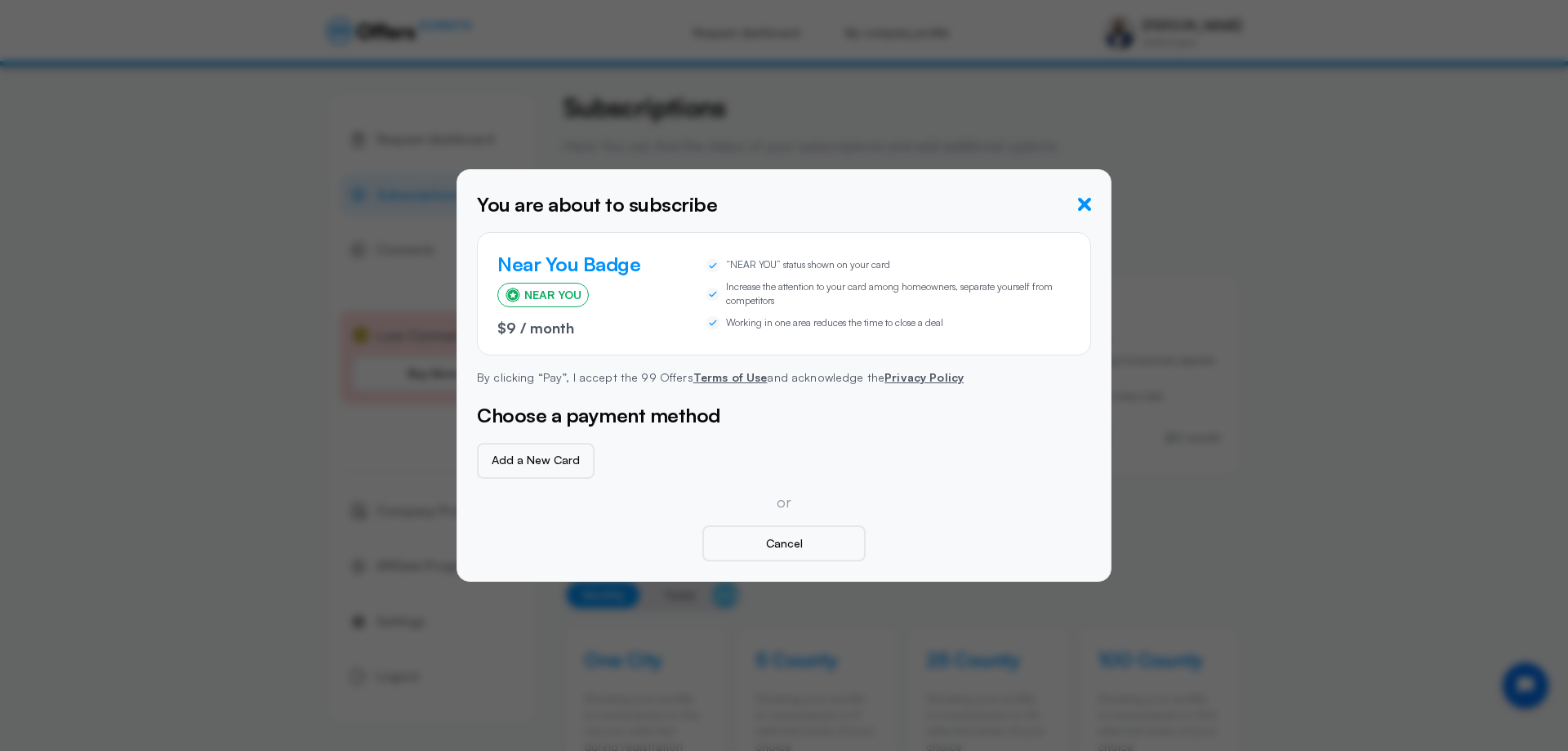
click at [1084, 202] on icon "button" at bounding box center [1085, 204] width 13 height 13
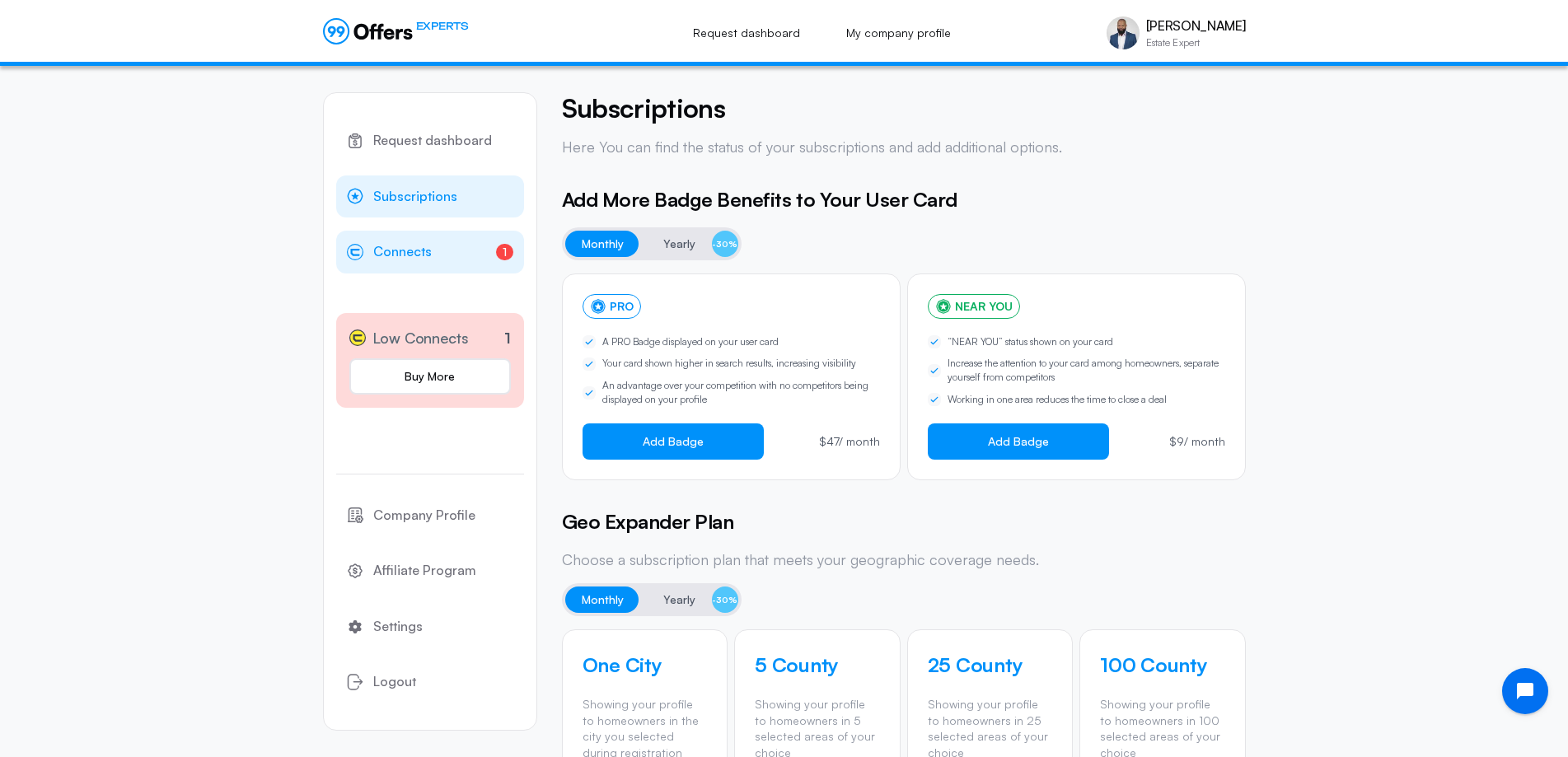
click at [431, 251] on link "1 Connects 1" at bounding box center [430, 251] width 188 height 43
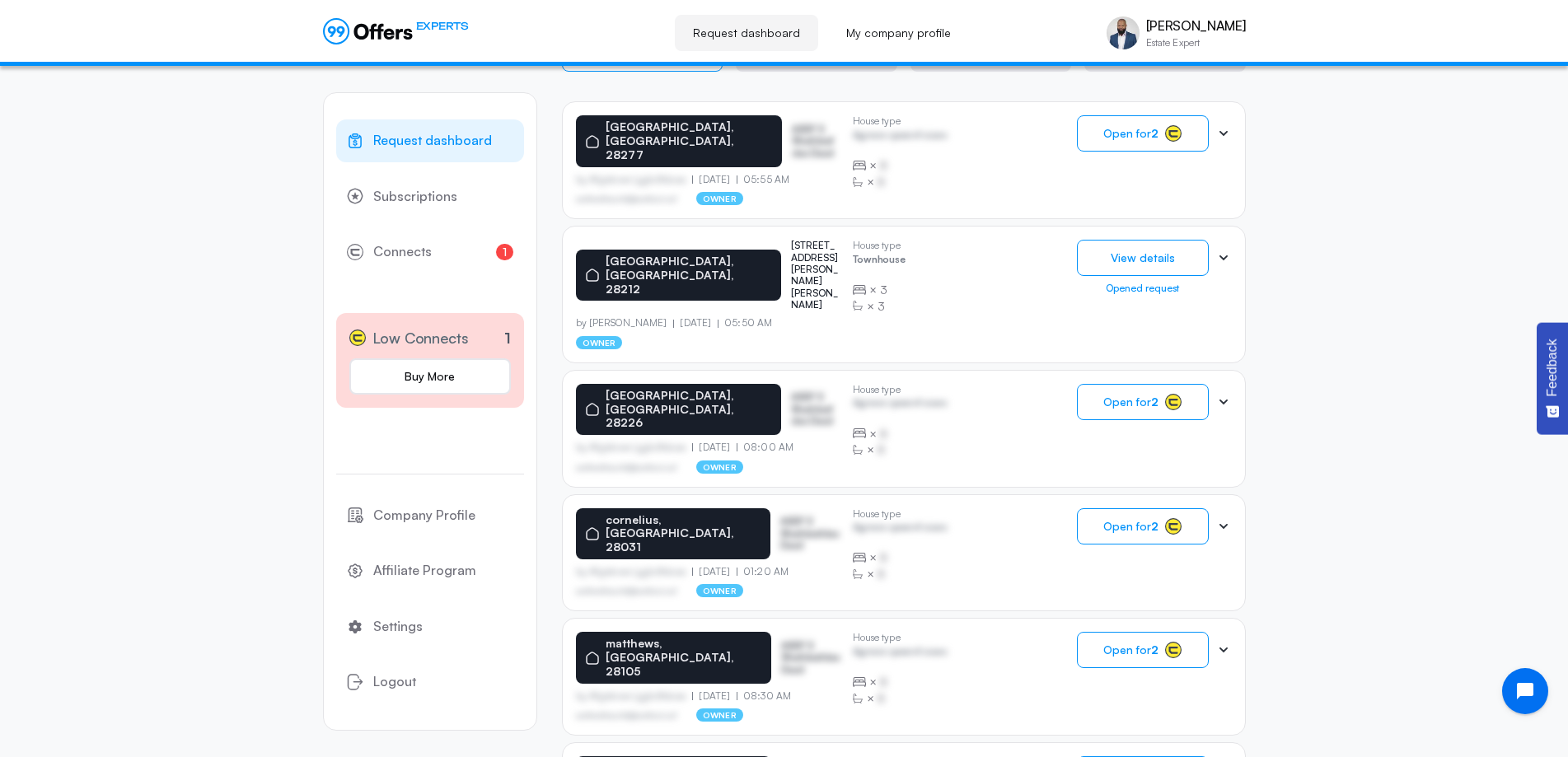
scroll to position [412, 0]
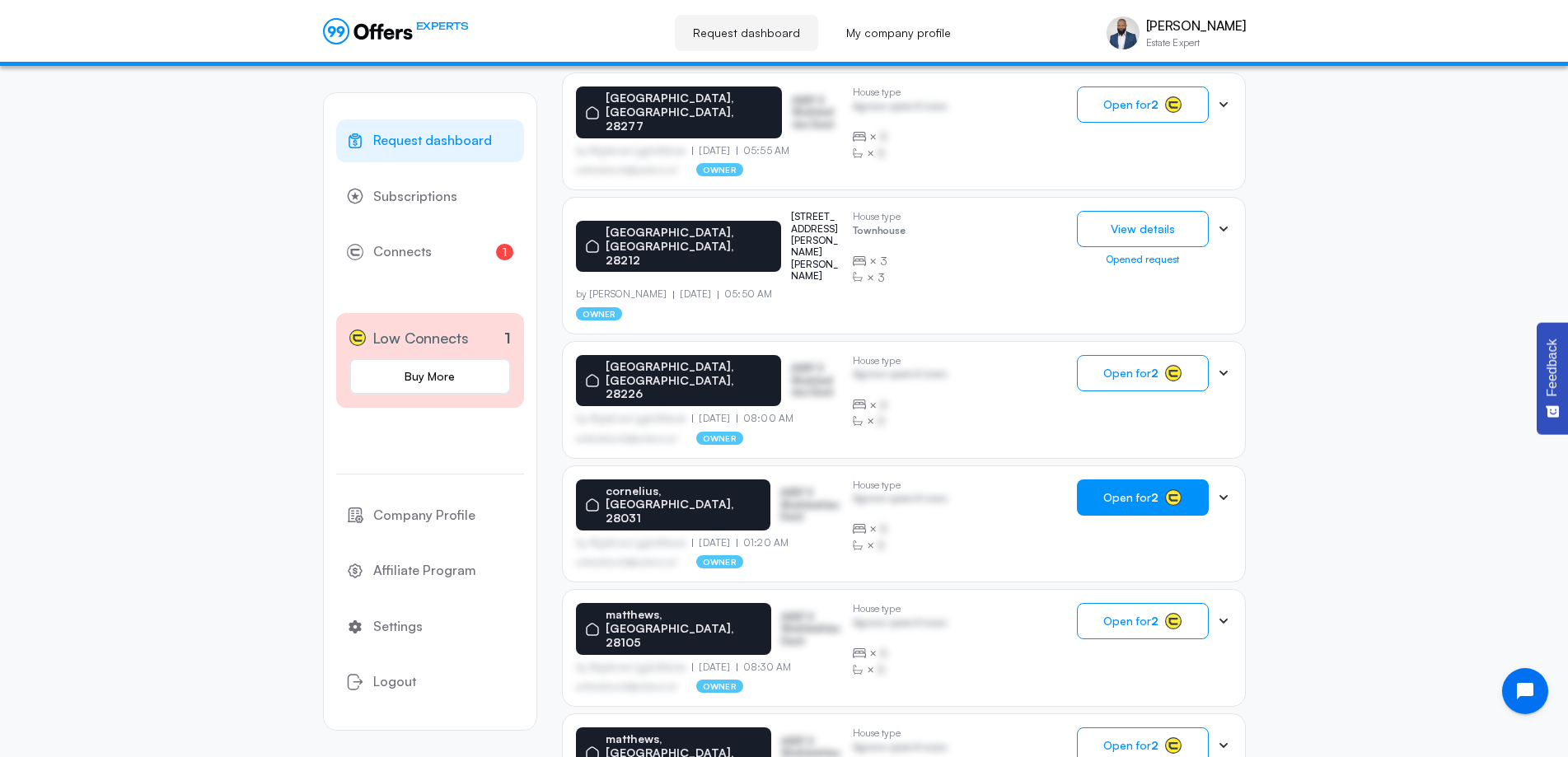
click at [1153, 490] on strong "2" at bounding box center [1154, 497] width 8 height 14
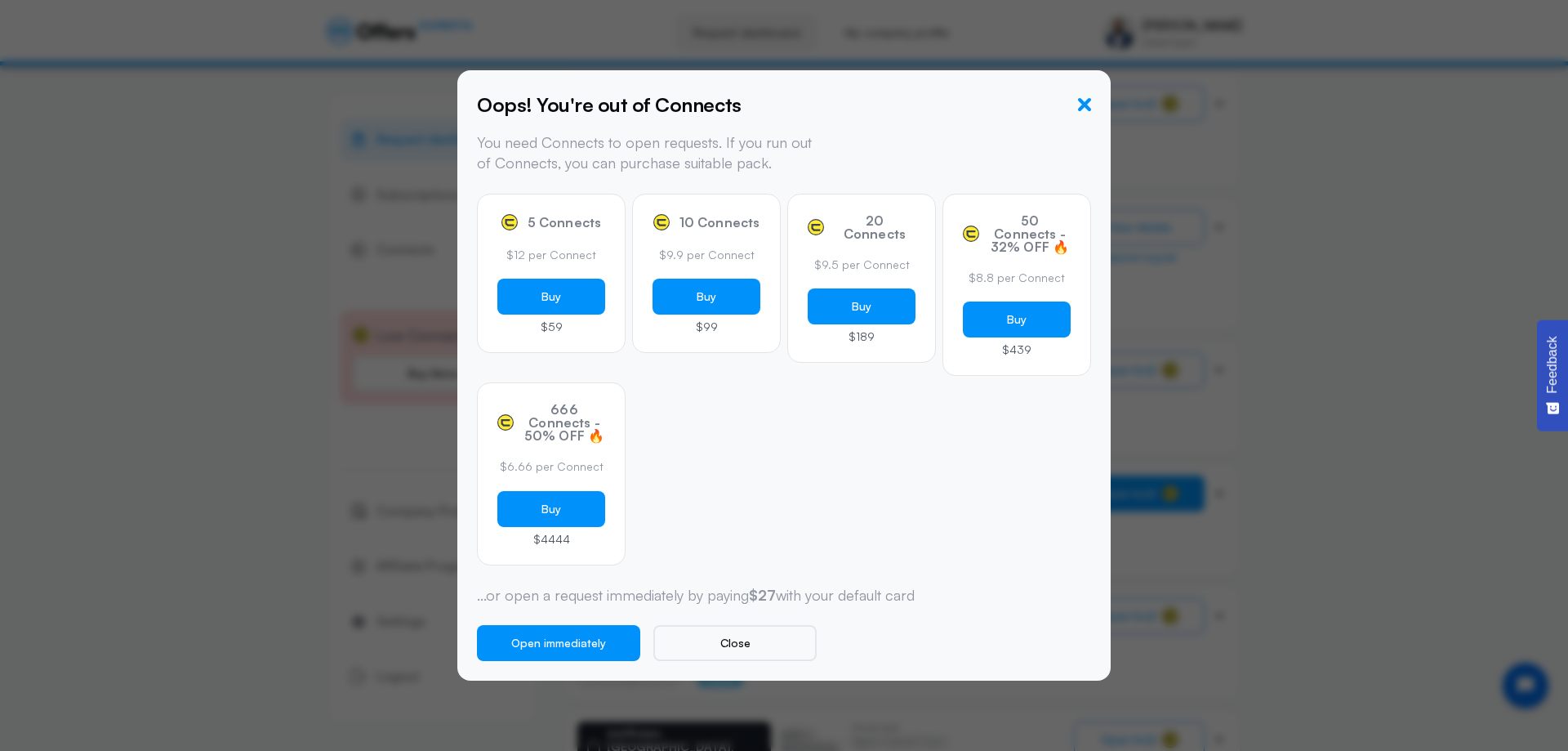
click at [1086, 100] on icon "button" at bounding box center [1085, 105] width 13 height 13
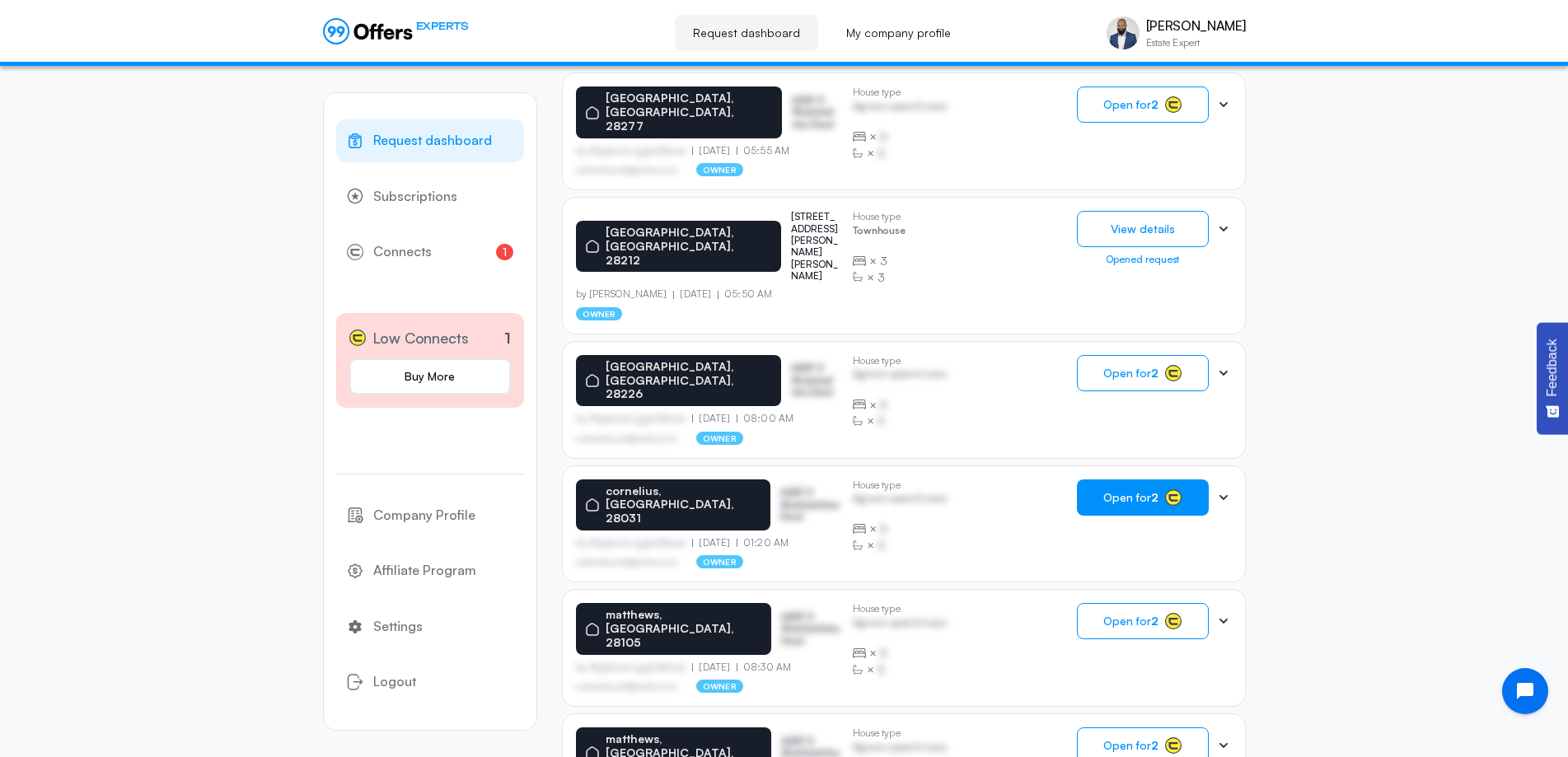
click at [1223, 489] on icon at bounding box center [1224, 498] width 17 height 17
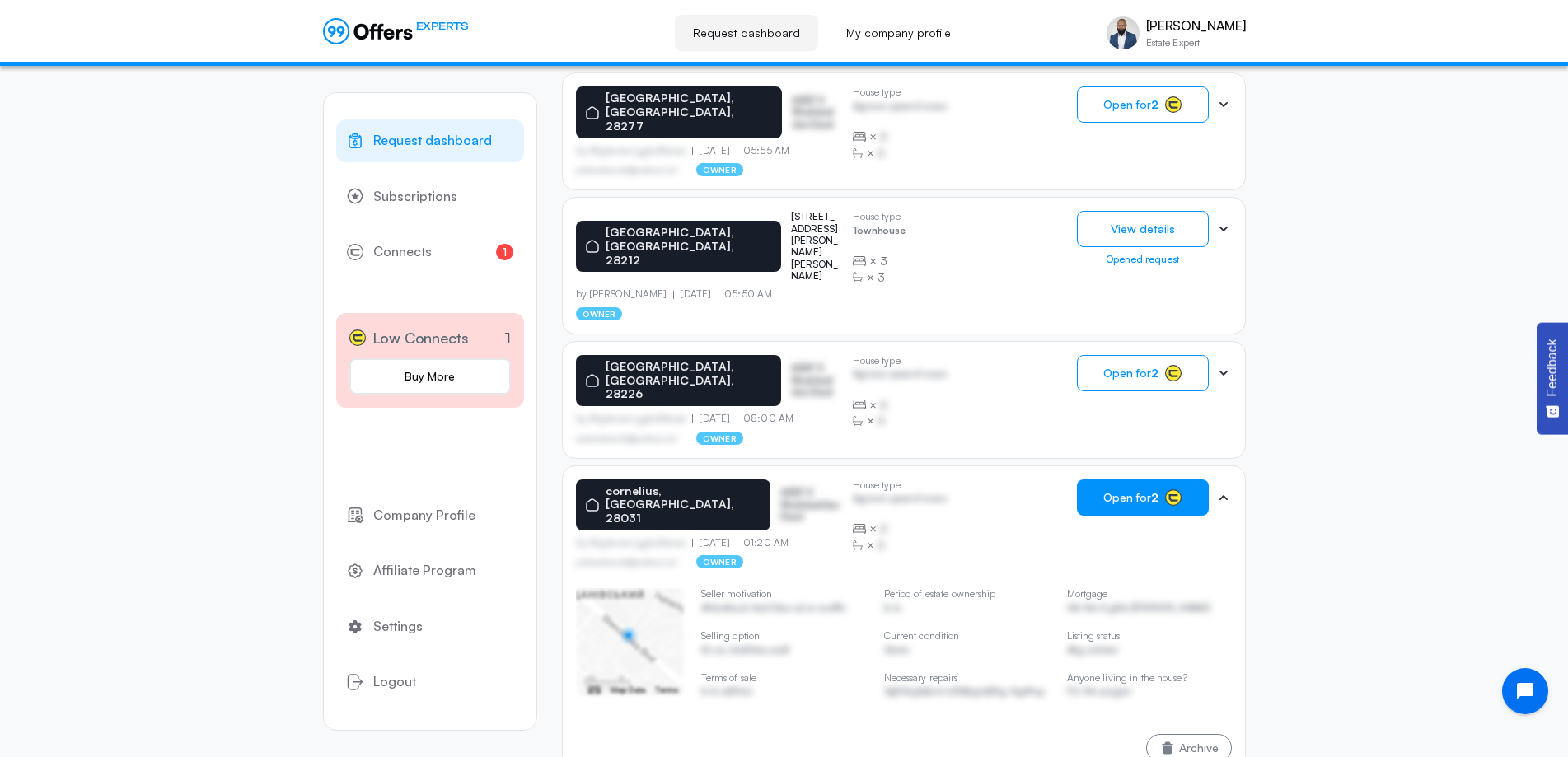
click at [1225, 365] on icon at bounding box center [1224, 374] width 17 height 17
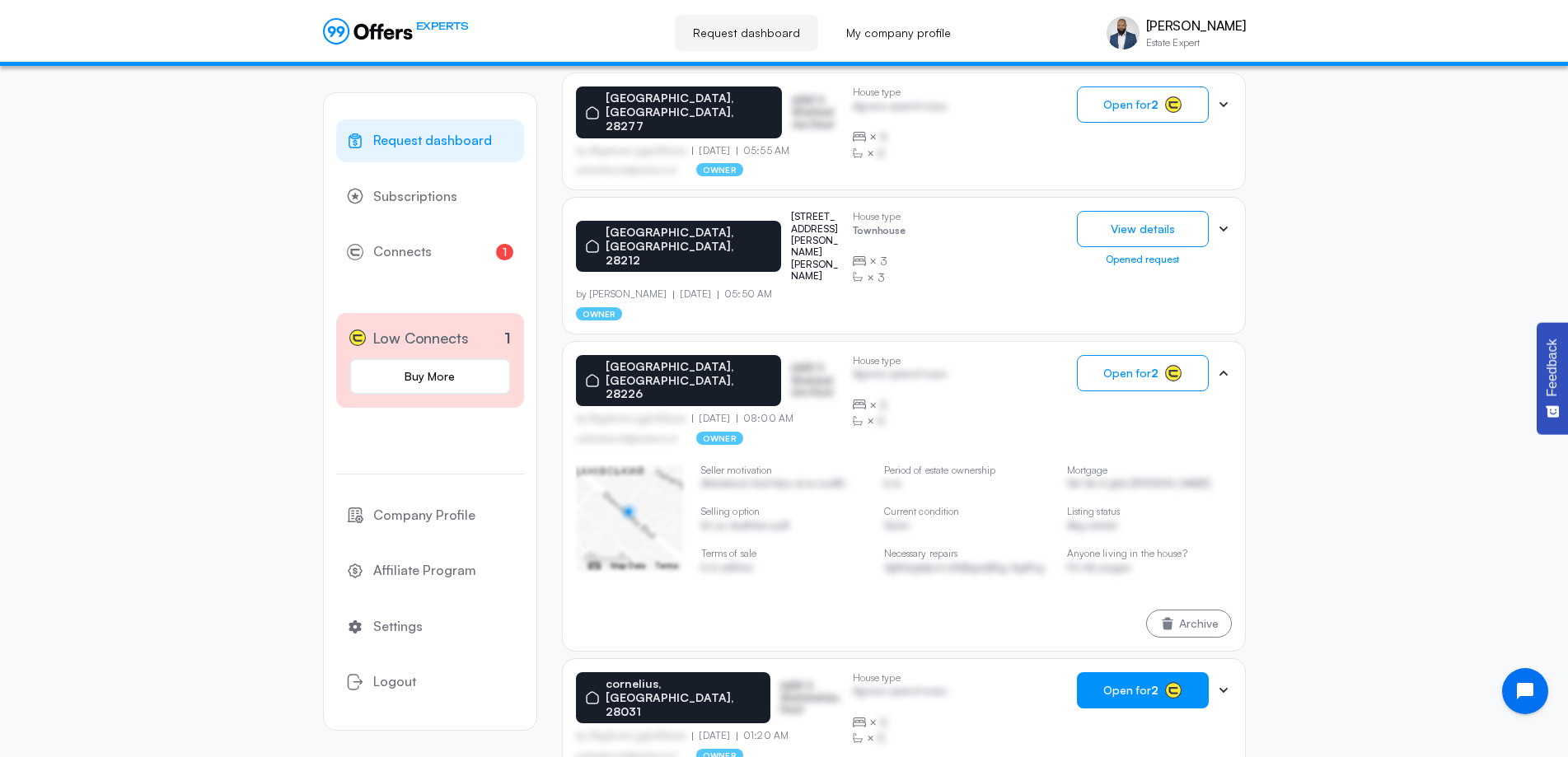
click at [1227, 226] on icon at bounding box center [1224, 229] width 8 height 5
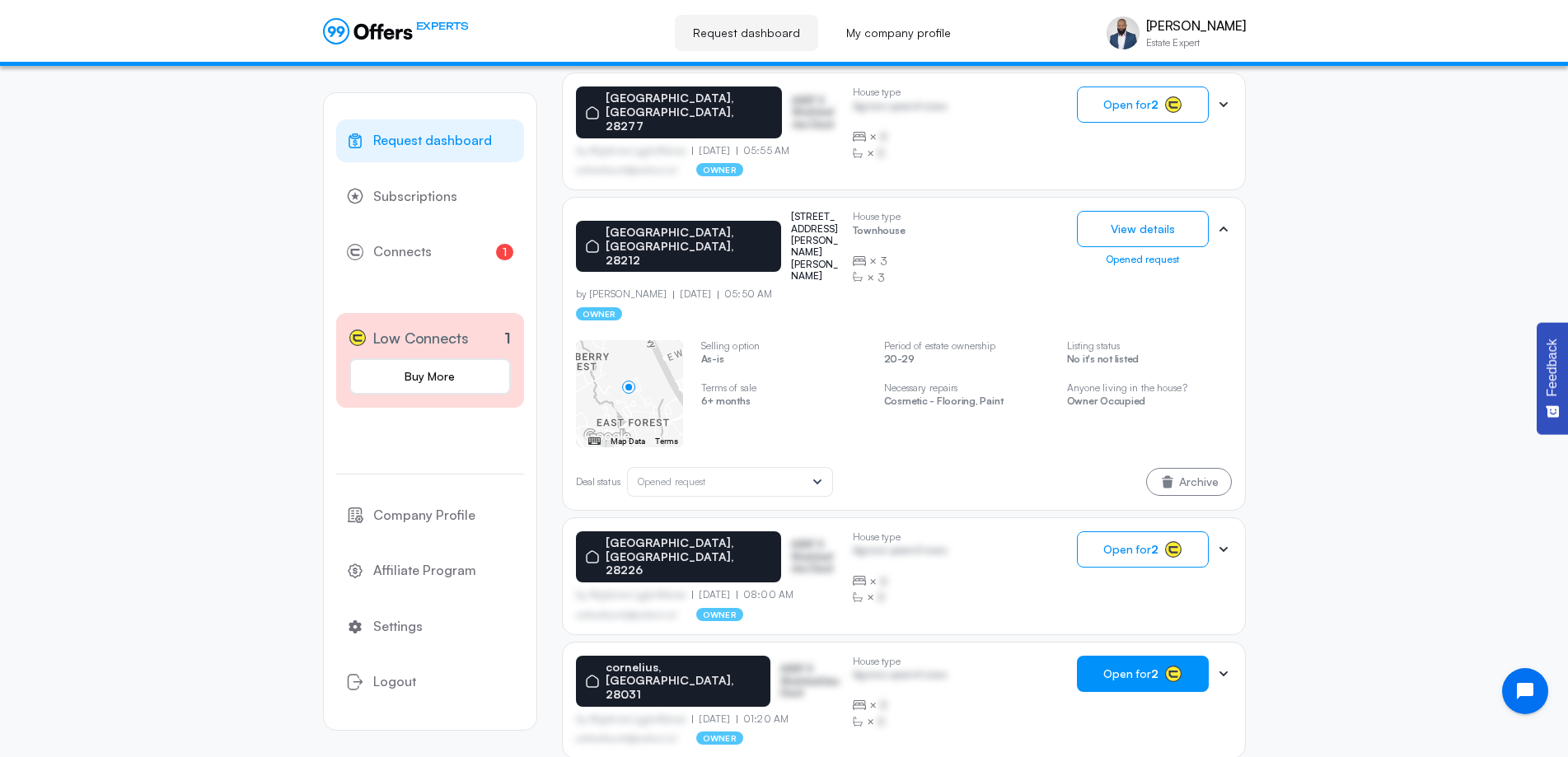
click at [689, 145] on p "by Afgdsrwe Ljgjkdfsbvas" at bounding box center [634, 151] width 117 height 12
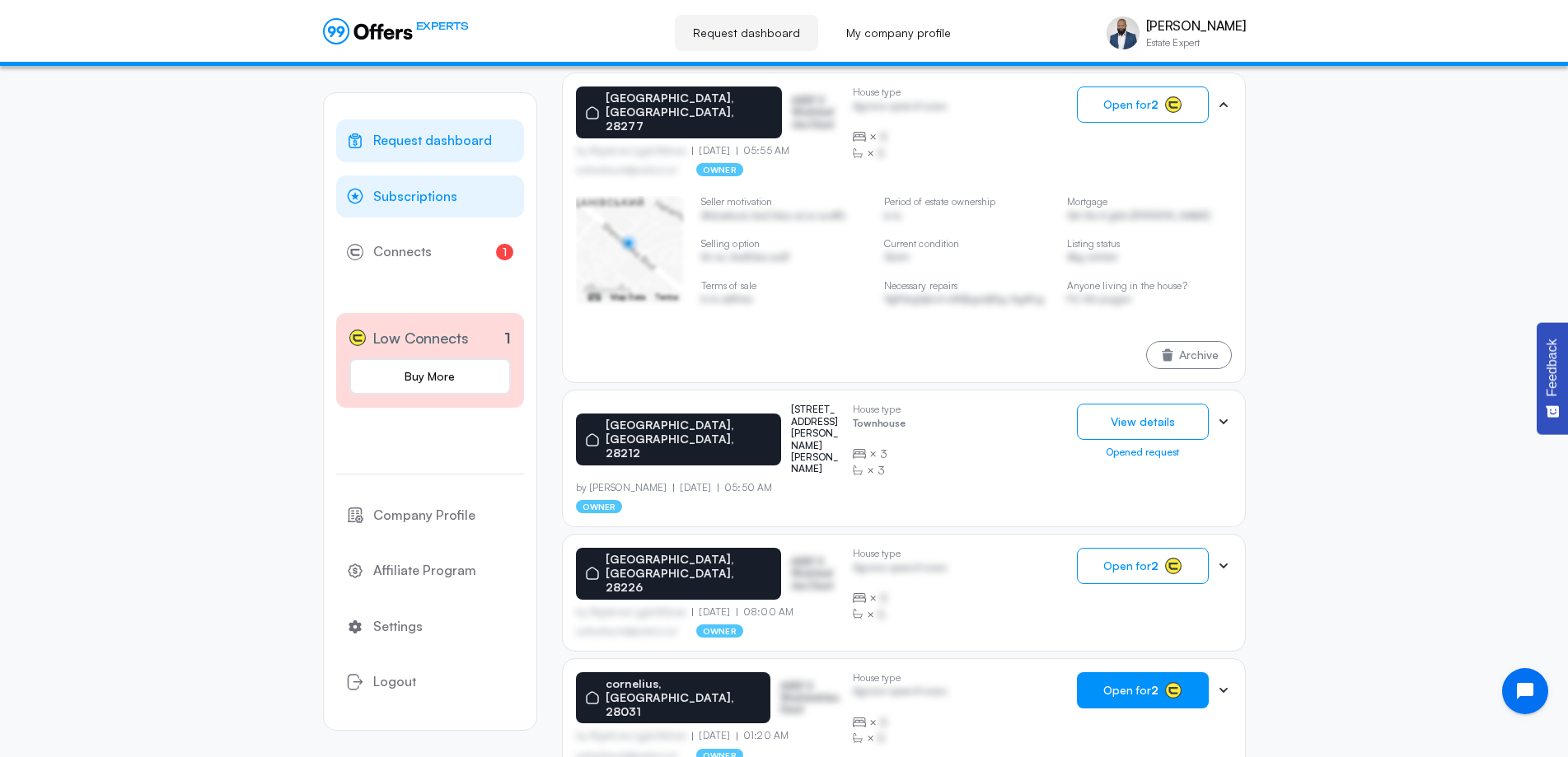
click at [446, 197] on span "Subscriptions" at bounding box center [415, 197] width 84 height 21
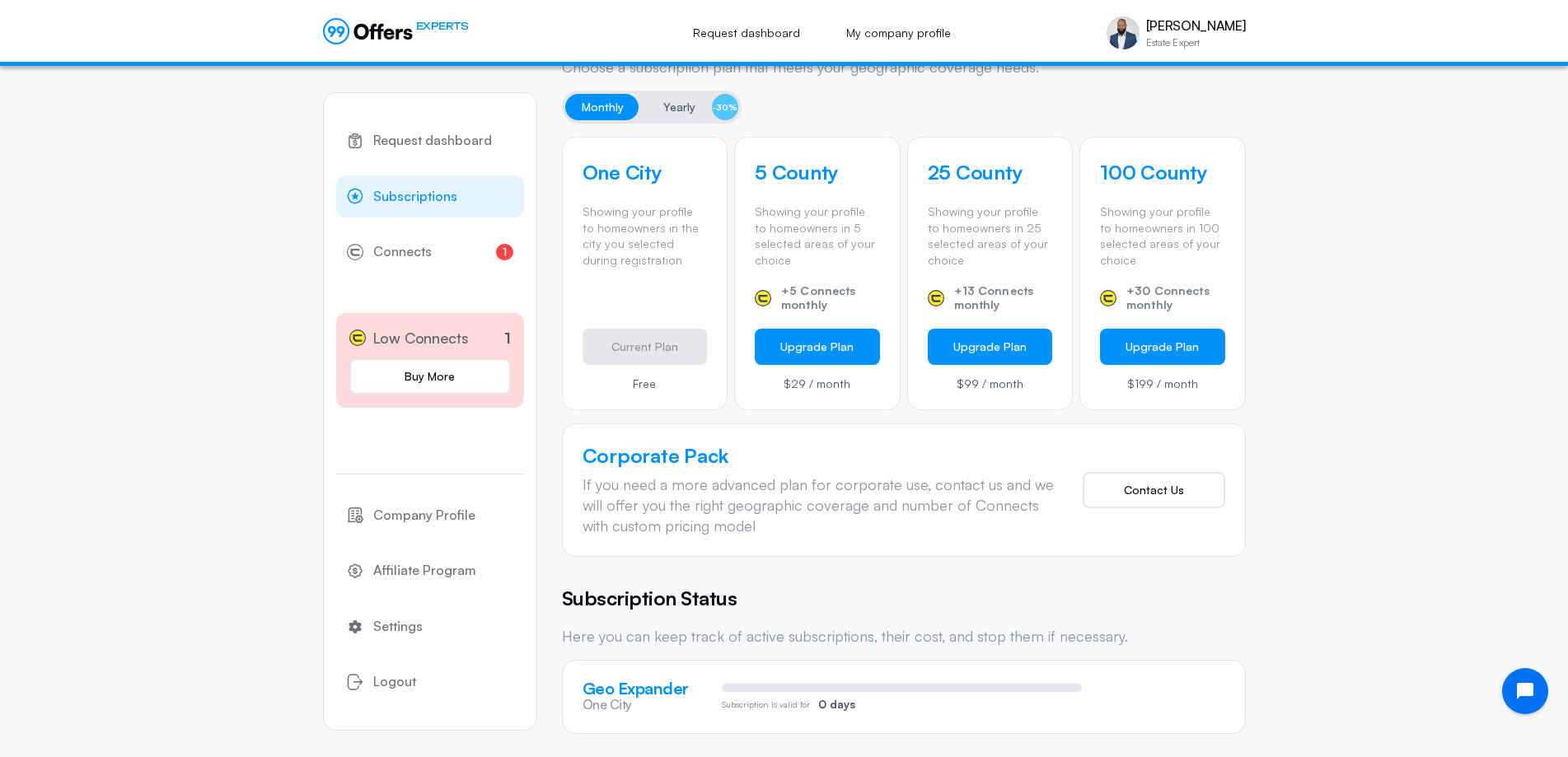
scroll to position [495, 0]
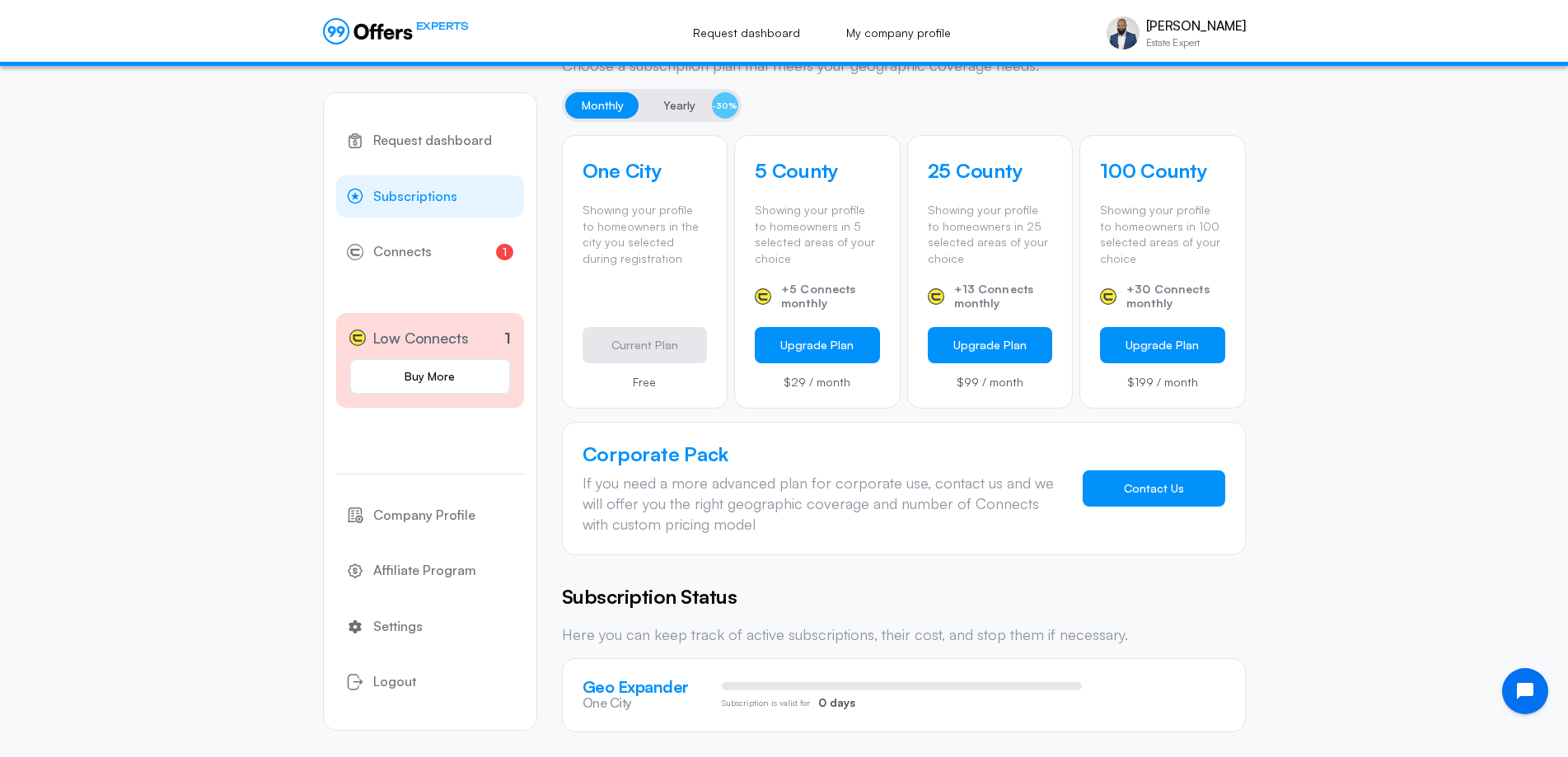
click at [1186, 494] on button "Contact Us" at bounding box center [1154, 488] width 143 height 36
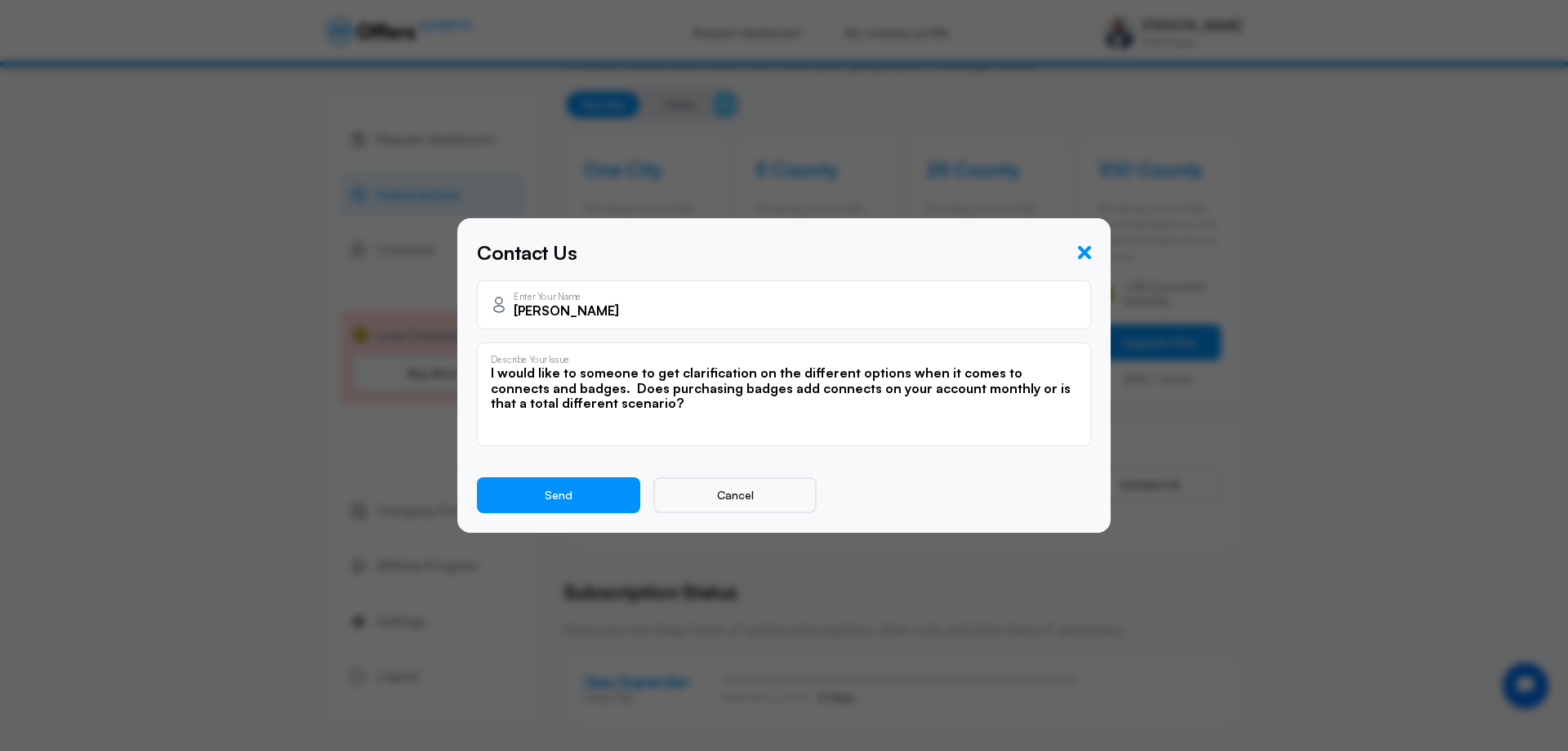
click at [1082, 249] on icon "button" at bounding box center [1085, 253] width 13 height 13
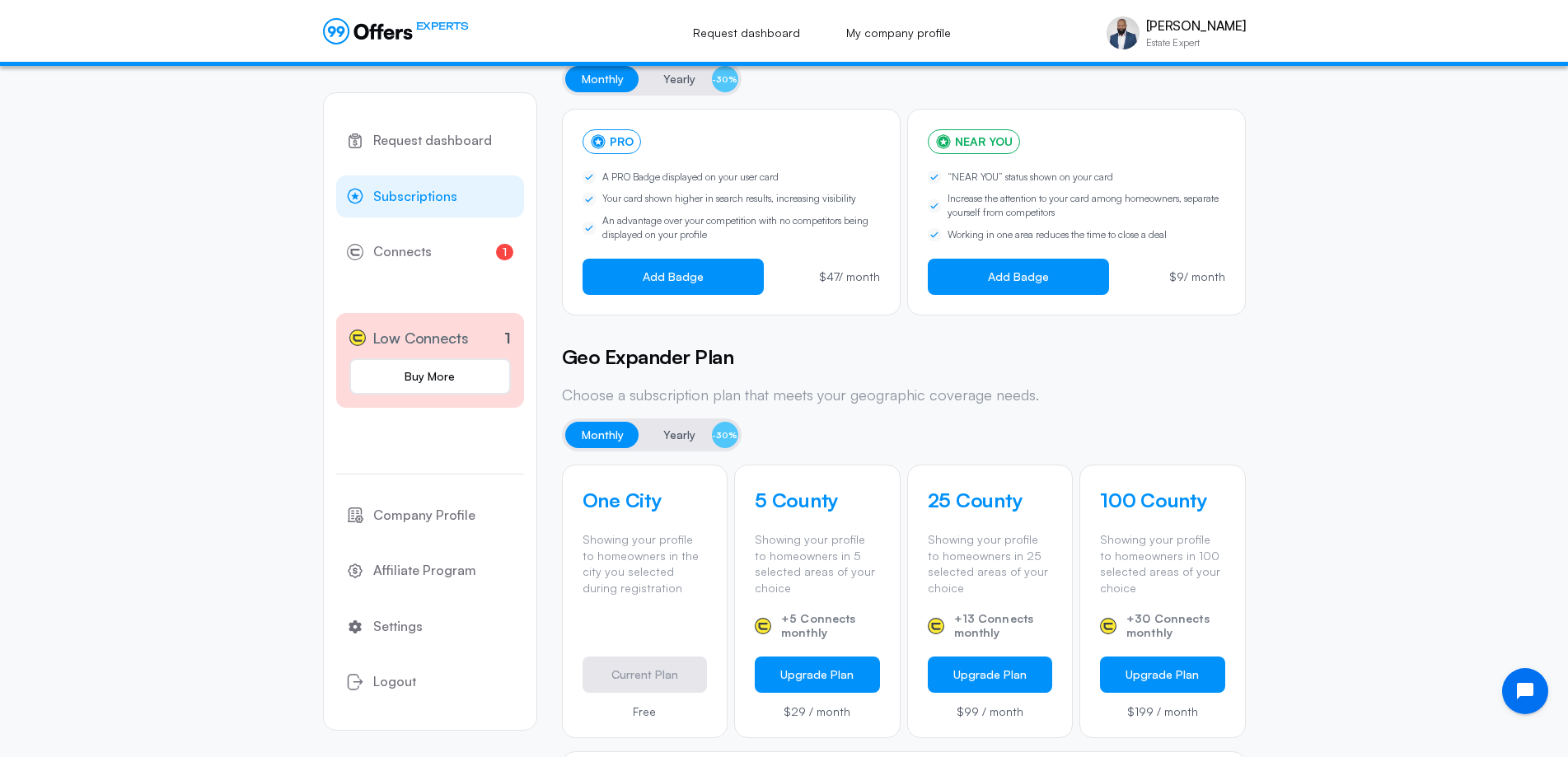
scroll to position [0, 0]
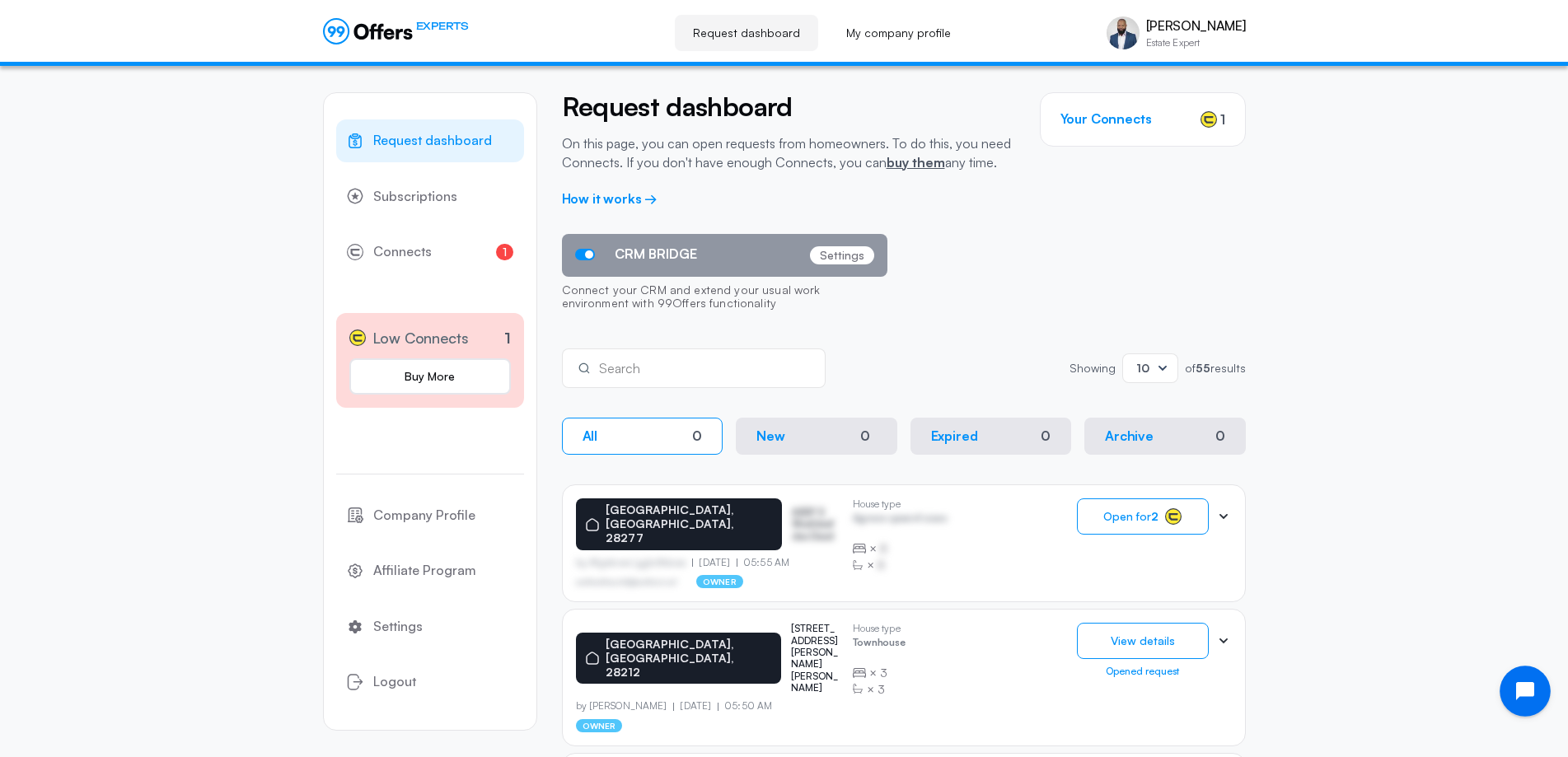
click at [1534, 686] on icon "Open chat widget" at bounding box center [1534, 691] width 25 height 25
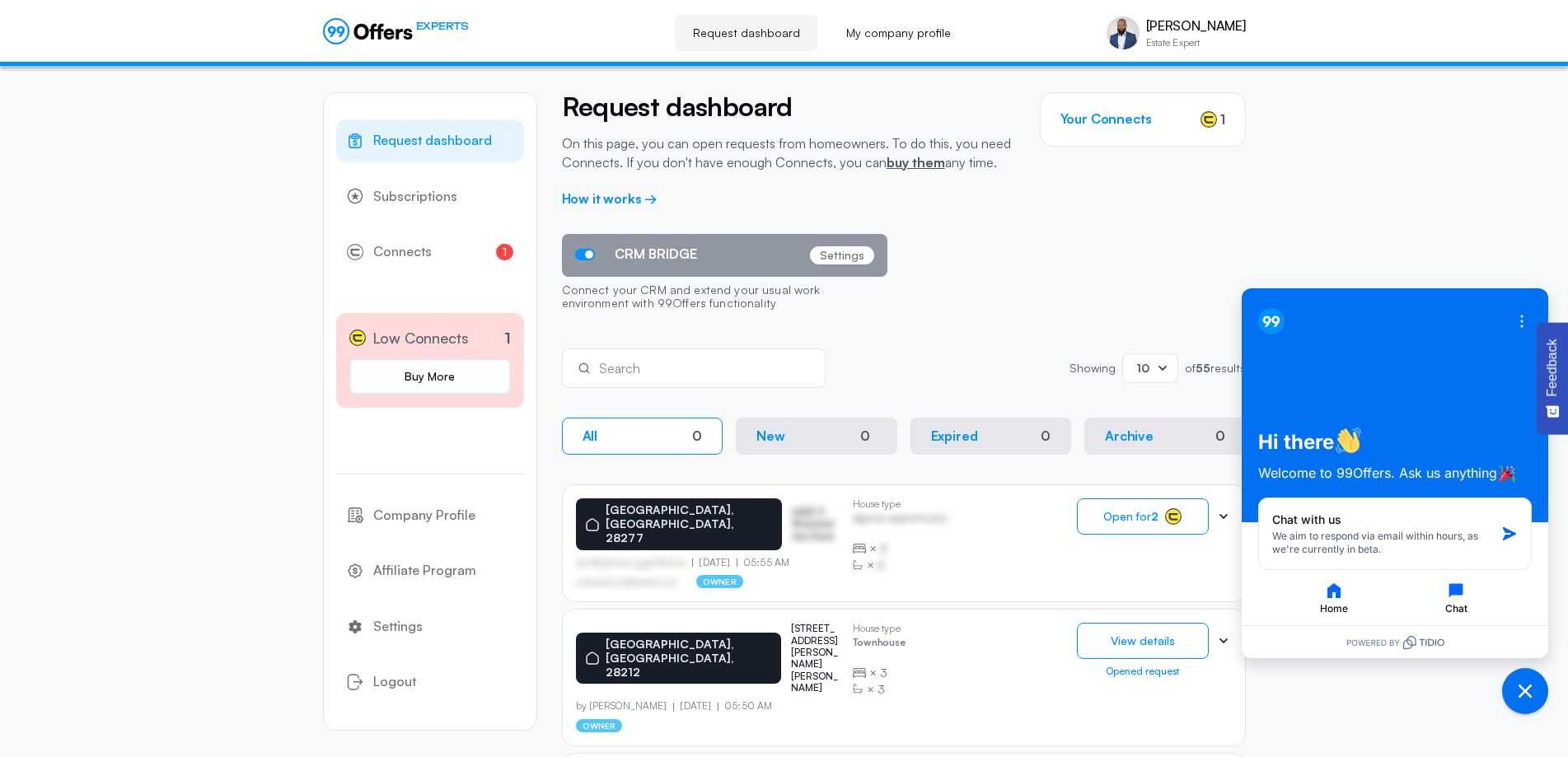
click at [1457, 598] on icon "button" at bounding box center [1455, 590] width 19 height 19
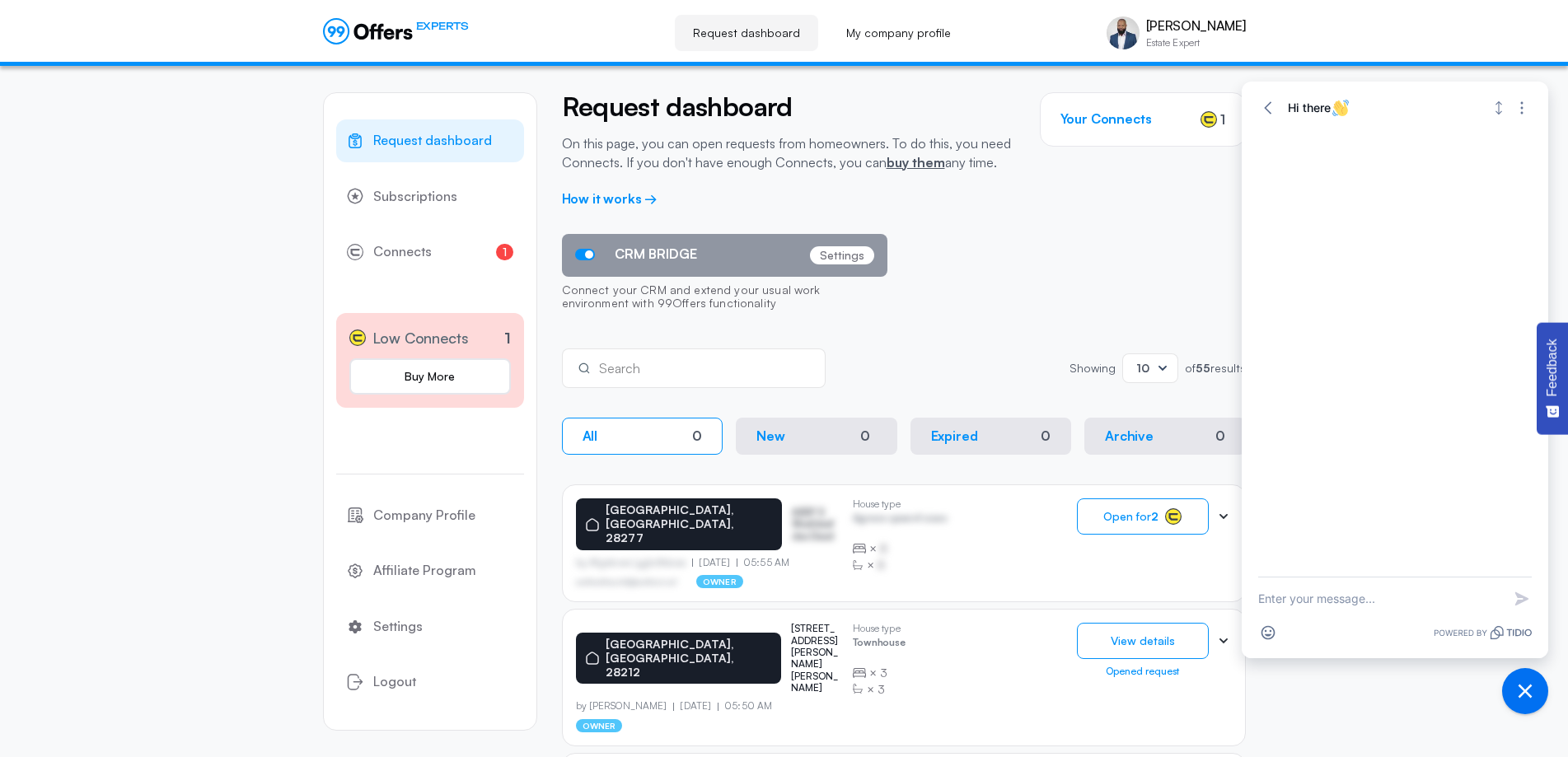
click at [1312, 596] on textarea "New message" at bounding box center [1380, 598] width 244 height 43
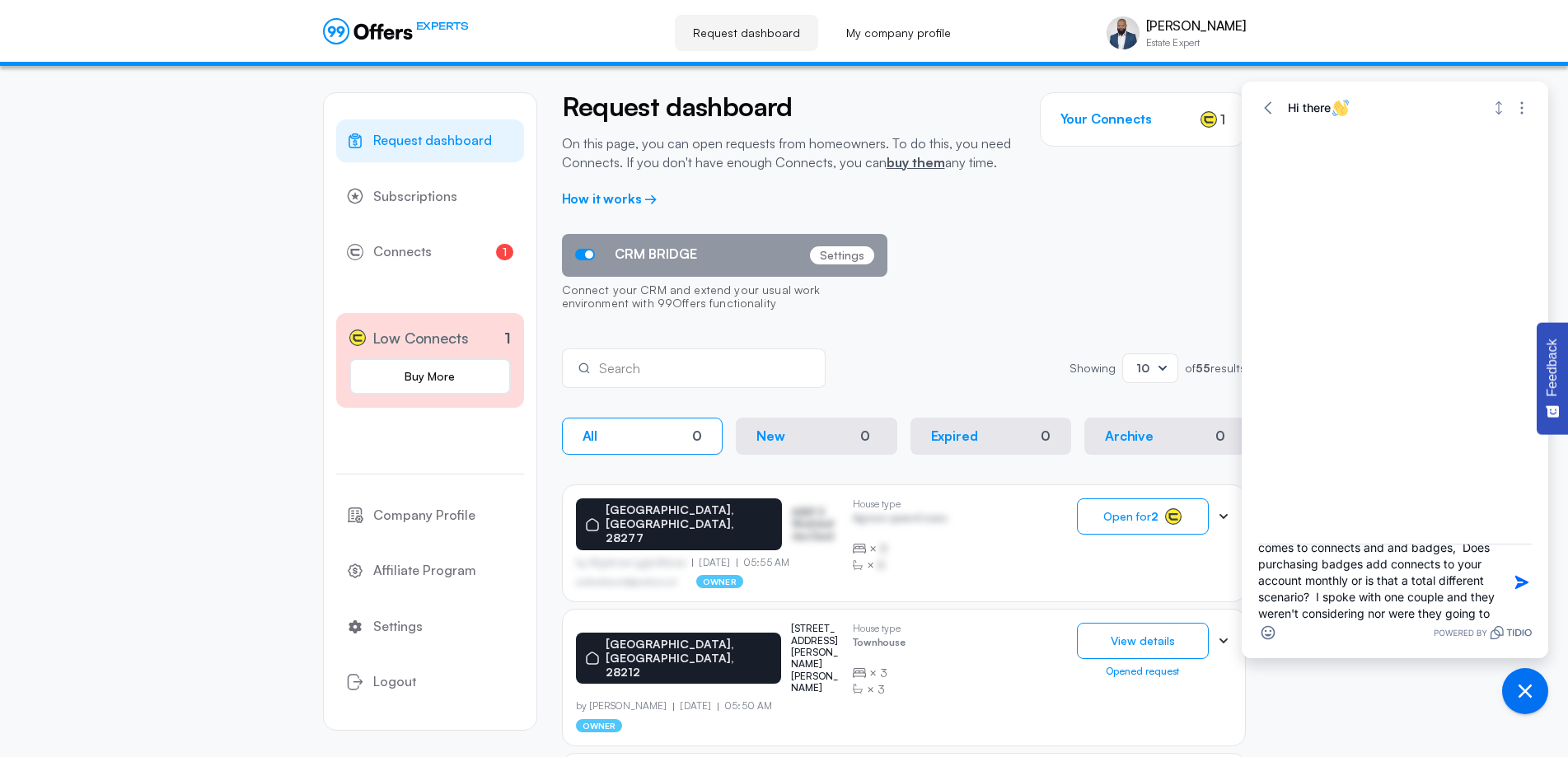
scroll to position [68, 0]
click at [1360, 616] on textarea "I would like to speak with someone to get clarification on the different option…" at bounding box center [1380, 582] width 244 height 76
click at [1367, 612] on textarea "I would like to speak with someone to get clarification on the different option…" at bounding box center [1380, 582] width 244 height 76
click at [1373, 614] on textarea "I would like to speak with someone to get clarification on the different option…" at bounding box center [1380, 582] width 244 height 76
click at [1486, 611] on textarea "I would like to speak with someone to get clarification on the different option…" at bounding box center [1380, 582] width 244 height 76
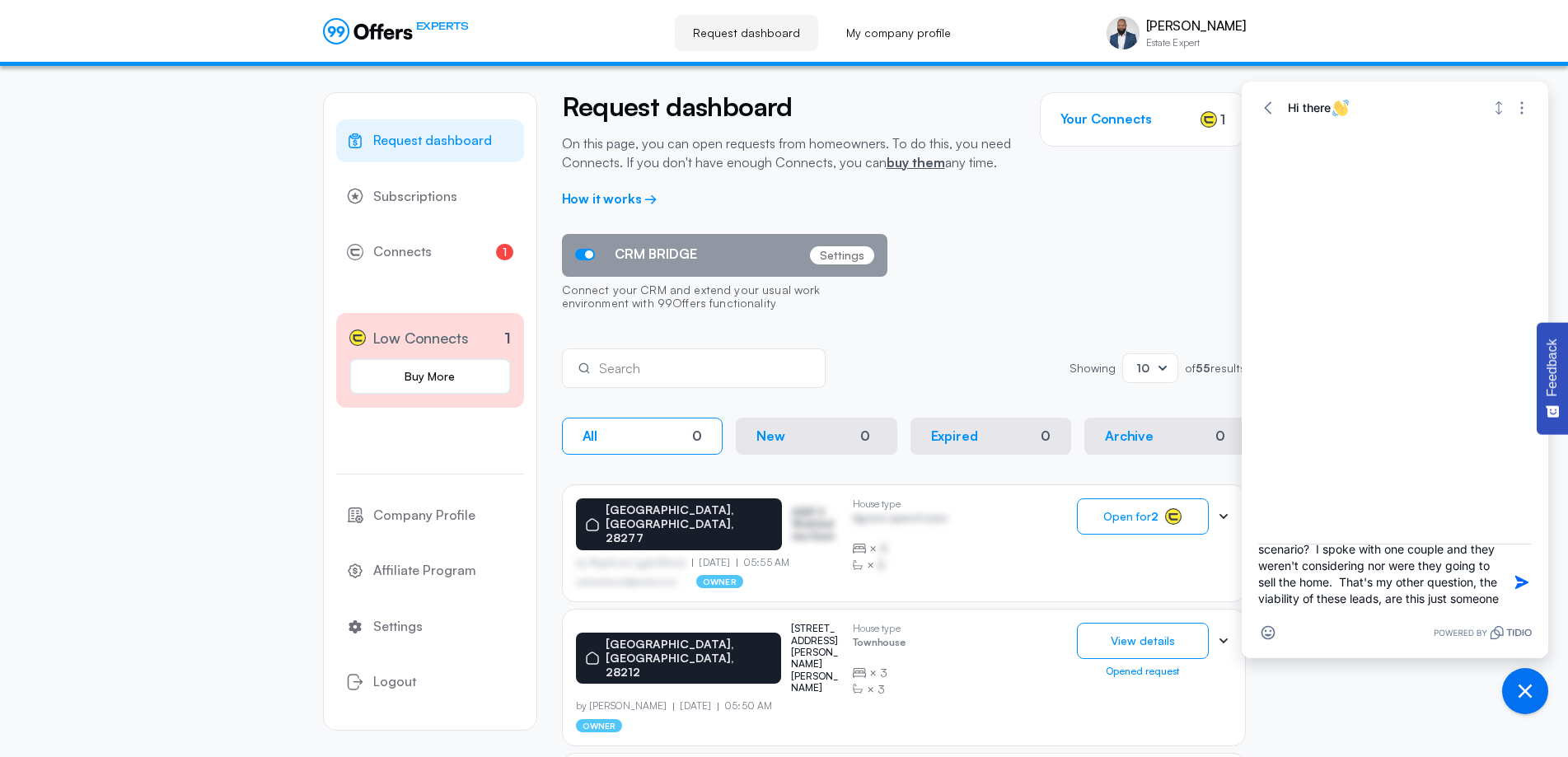
scroll to position [100, 0]
click at [1425, 595] on textarea "I would like to speak with someone to get clarification on the different option…" at bounding box center [1380, 582] width 244 height 76
click at [1320, 619] on textarea "I would like to speak with someone to get clarification on the different option…" at bounding box center [1380, 582] width 244 height 76
click at [1387, 579] on textarea "I would like to speak with someone to get clarification on the different option…" at bounding box center [1380, 582] width 244 height 76
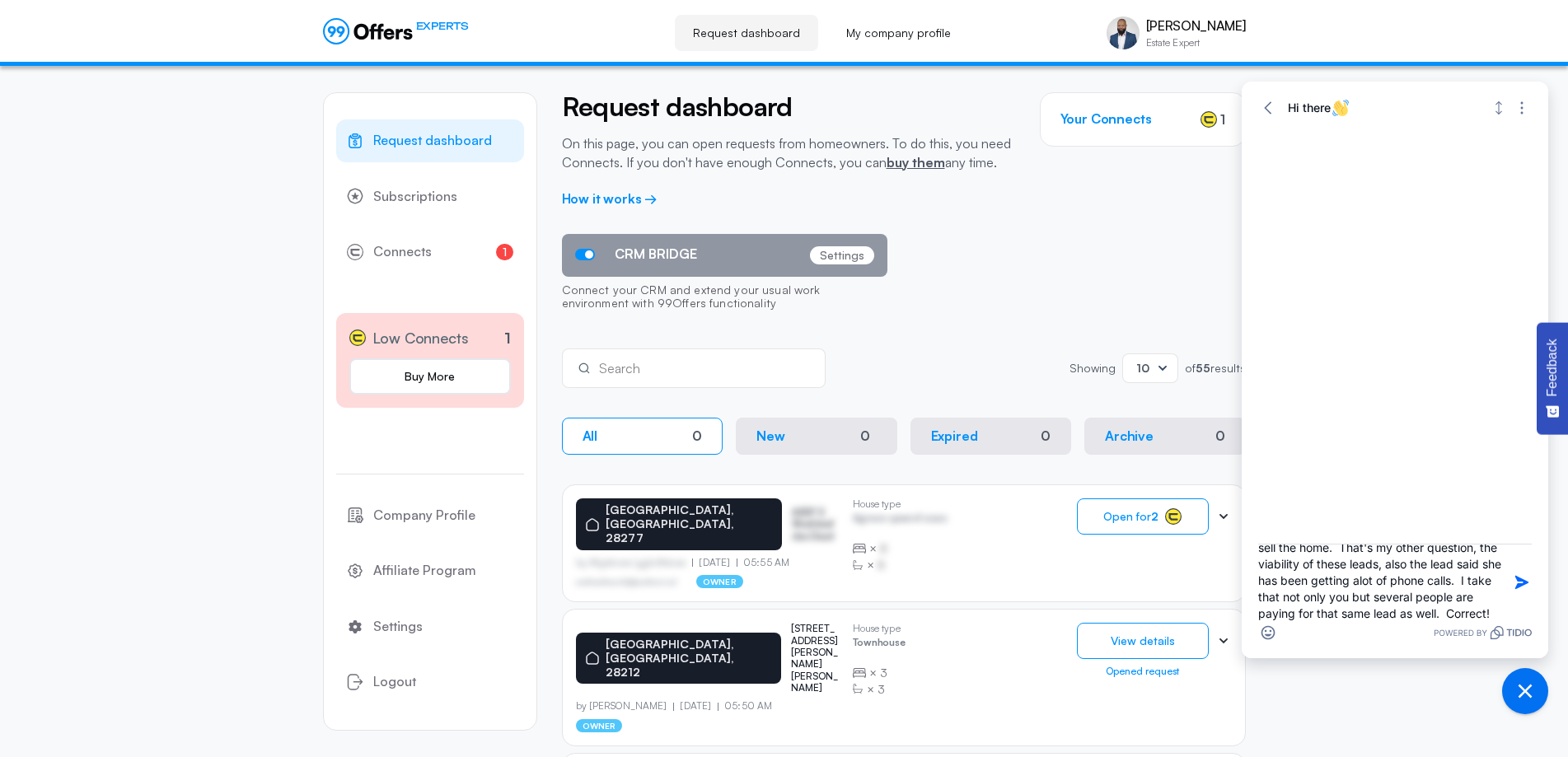
click at [1379, 581] on textarea "I would like to speak with someone to get clarification on the different option…" at bounding box center [1380, 582] width 244 height 76
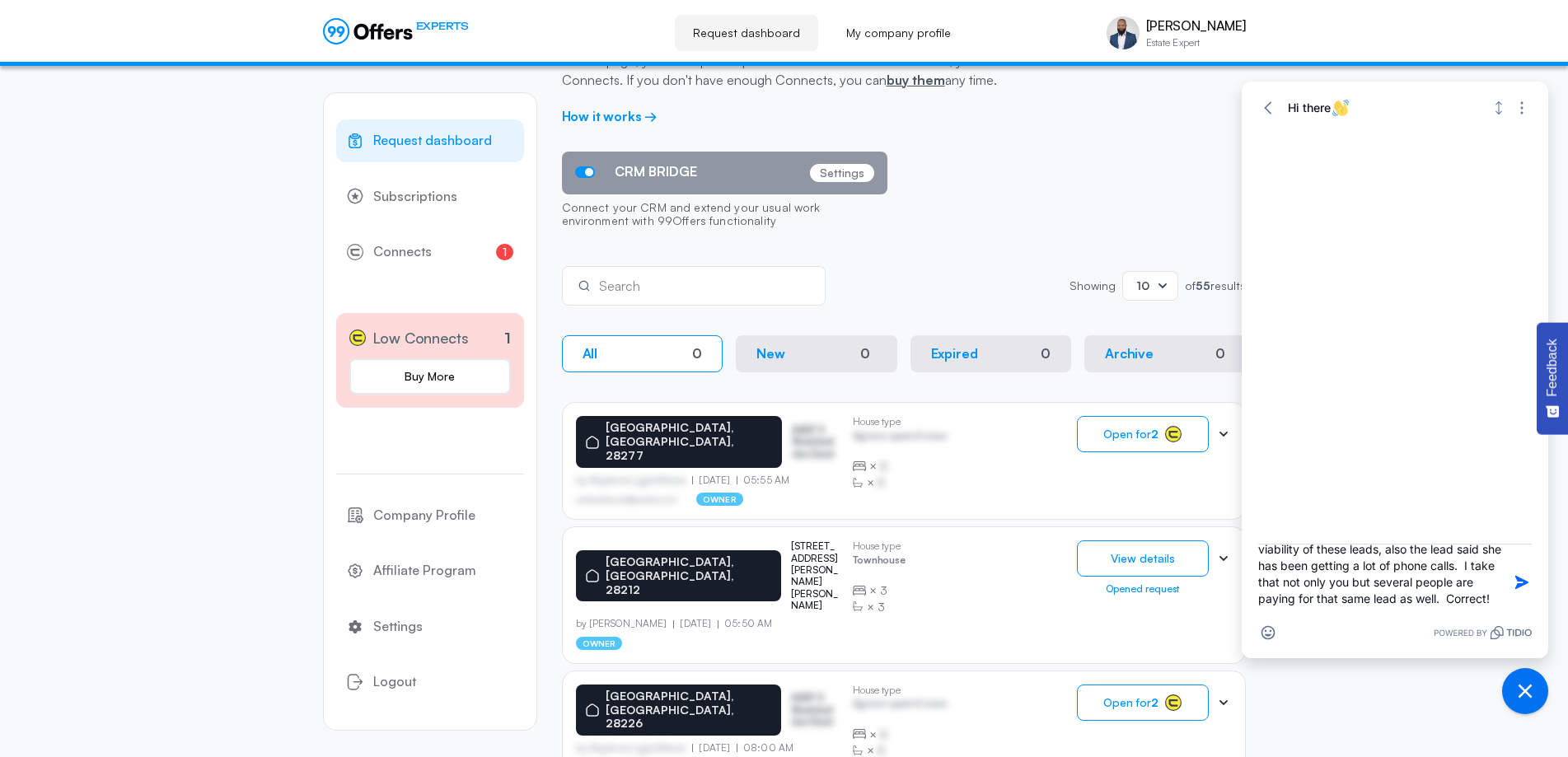
scroll to position [165, 0]
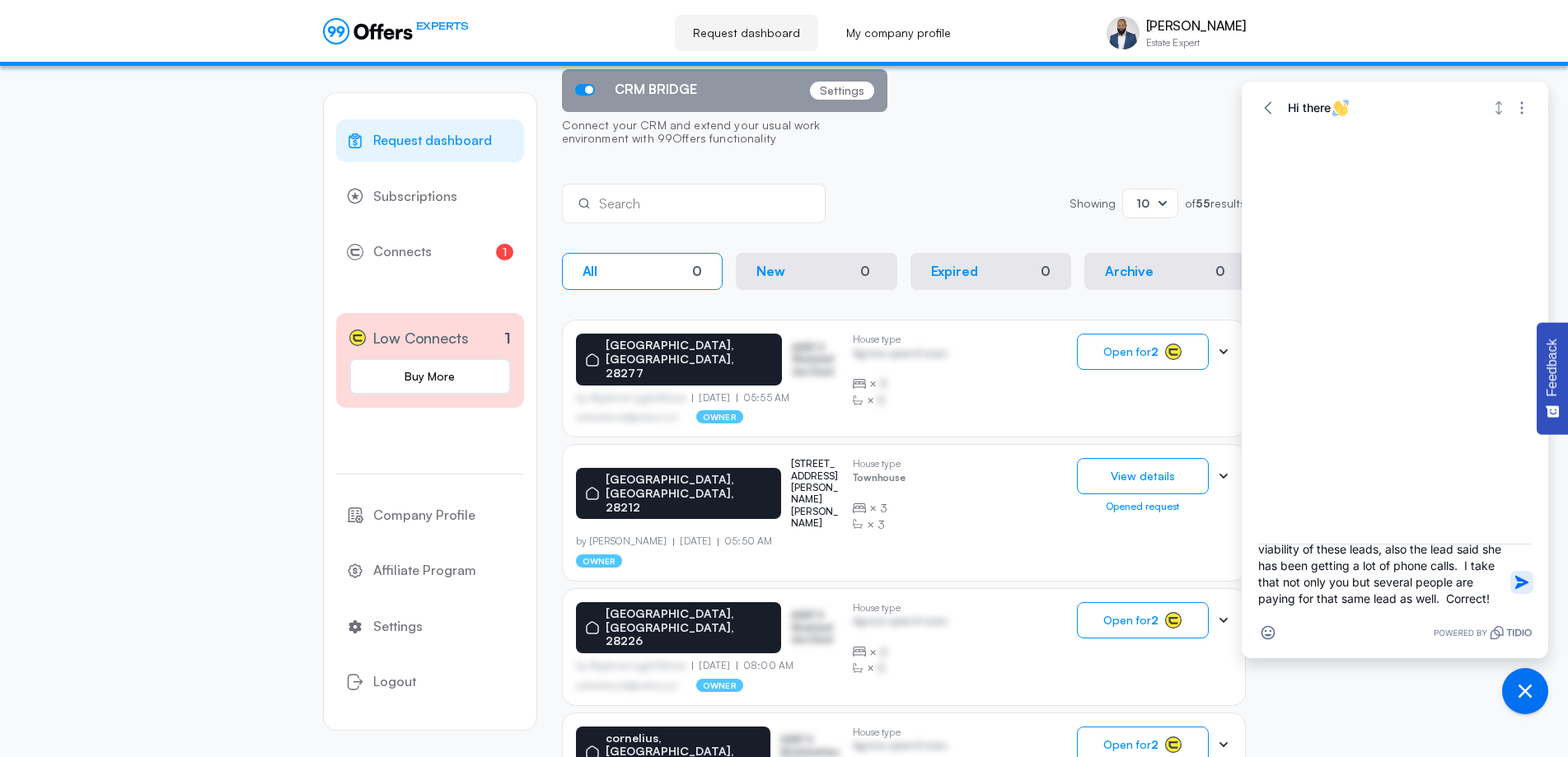
type textarea "I would like to speak with someone to get clarification on the different option…"
click at [1516, 581] on icon "button" at bounding box center [1522, 582] width 17 height 17
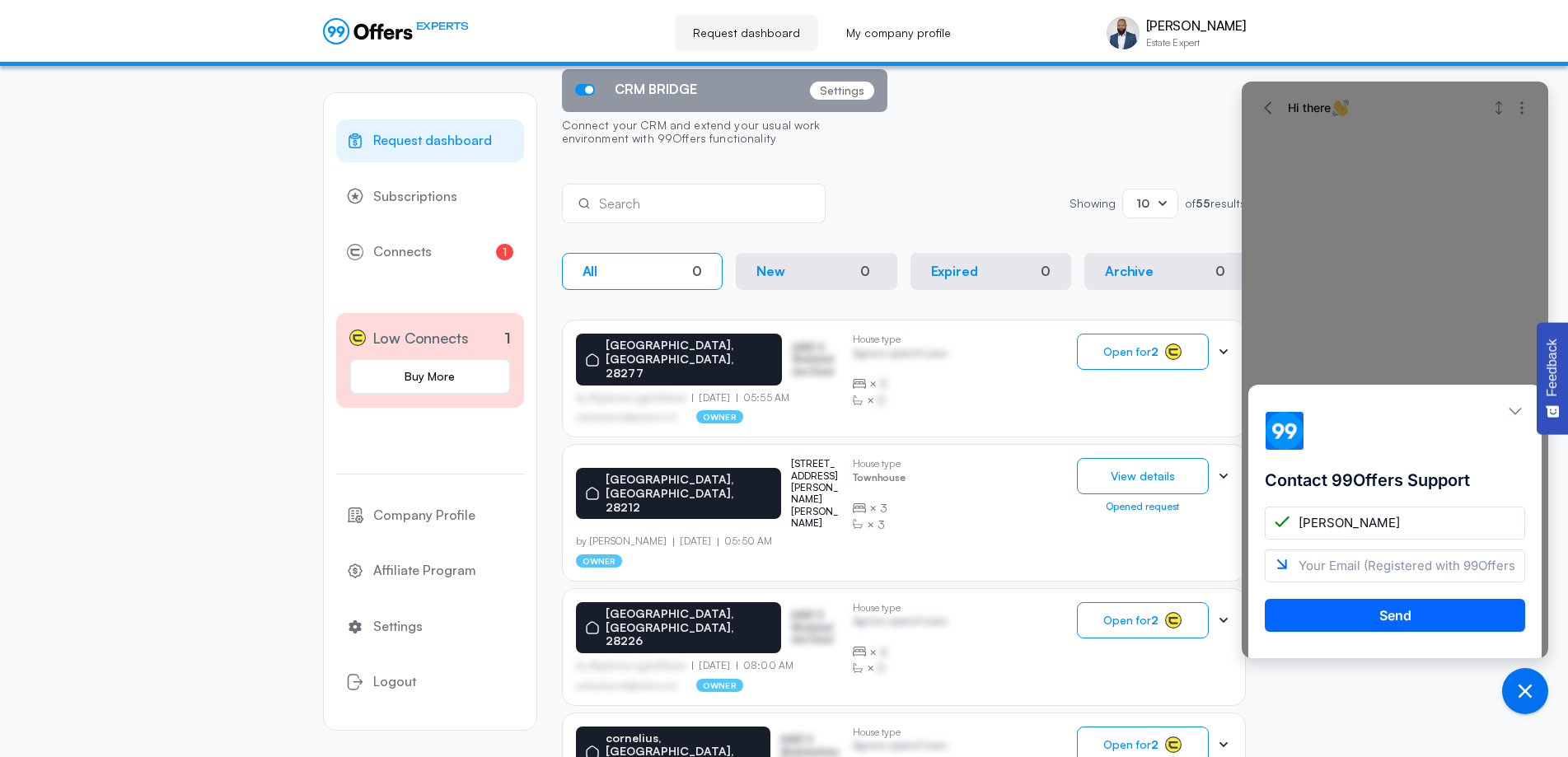
type input "[PERSON_NAME]"
click at [1327, 571] on input "email" at bounding box center [1395, 565] width 261 height 33
type input "[EMAIL_ADDRESS][DOMAIN_NAME]"
click at [1398, 618] on button "Send" at bounding box center [1395, 615] width 261 height 33
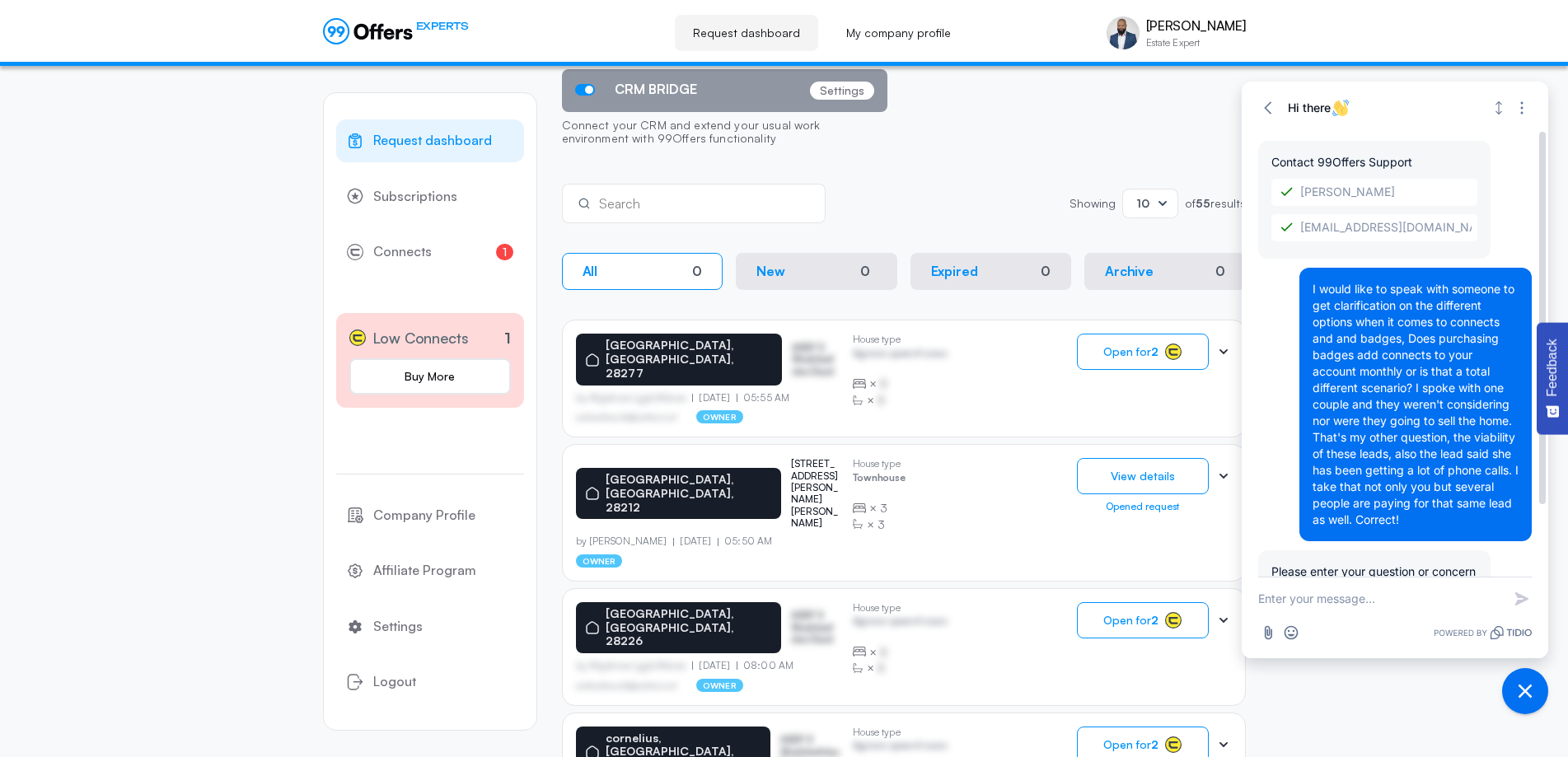
scroll to position [87, 0]
